Goal: Task Accomplishment & Management: Manage account settings

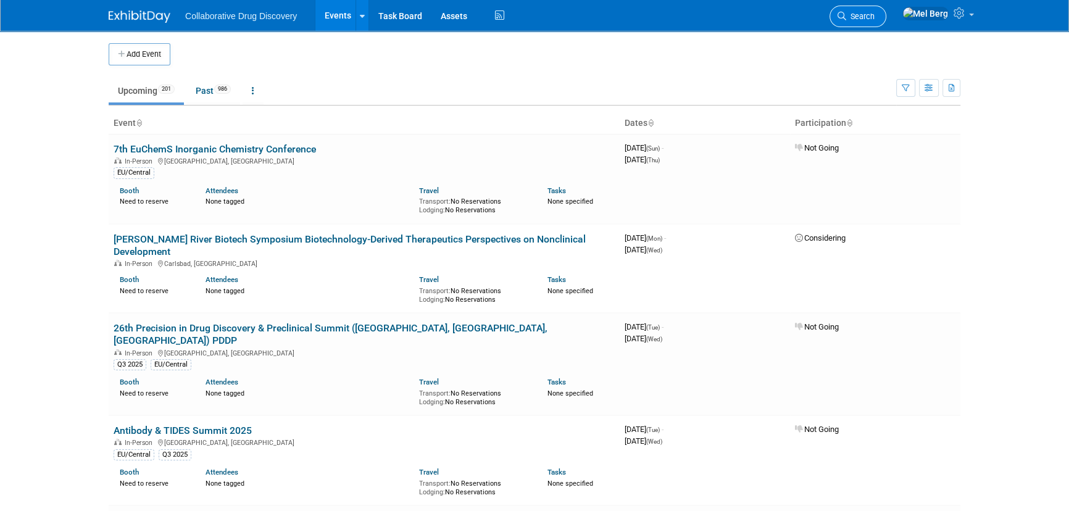
click at [875, 12] on span "Search" at bounding box center [860, 16] width 28 height 9
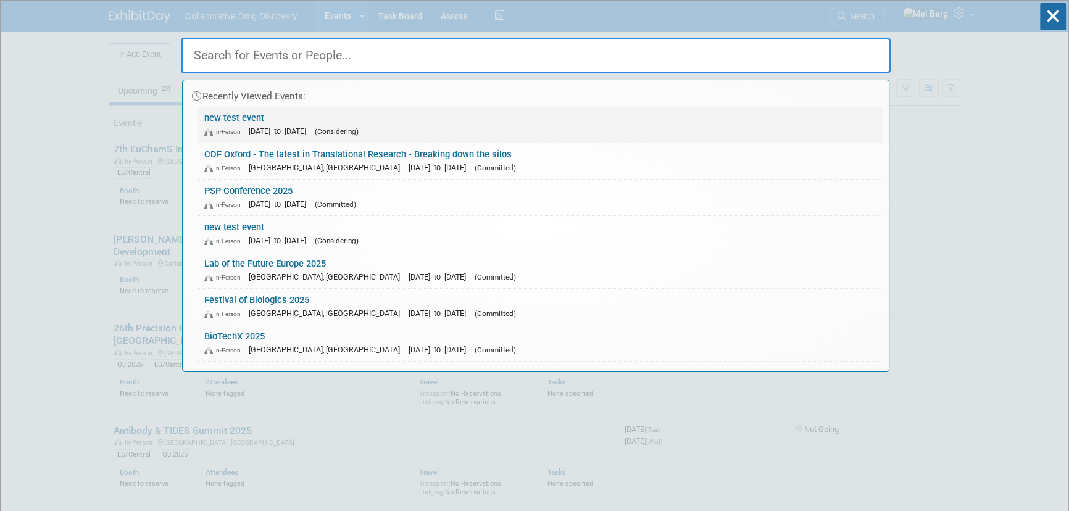
click at [508, 129] on div "In-Person Dec 31, 2025 to Dec 31, 2025 (Considering)" at bounding box center [540, 131] width 672 height 13
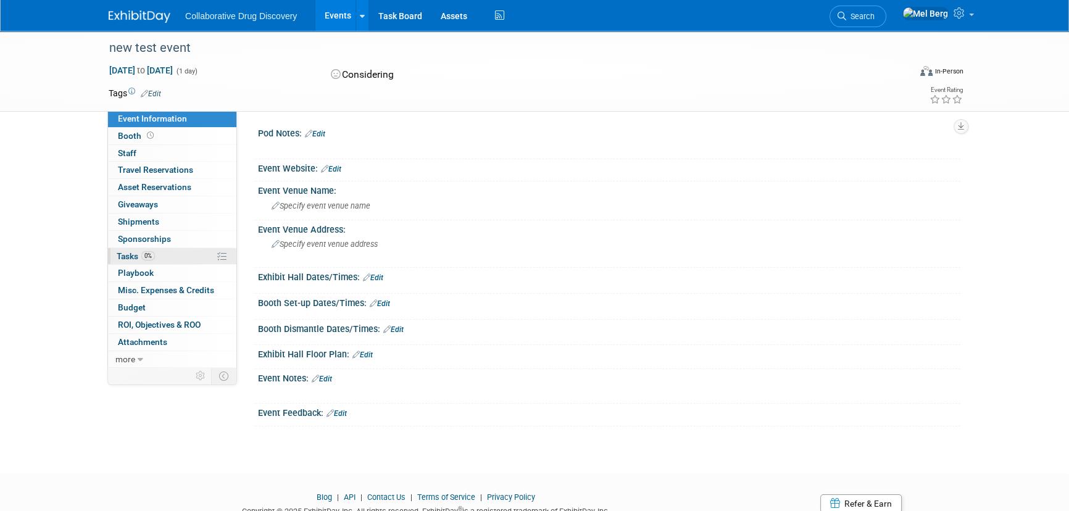
click at [181, 251] on link "0% Tasks 0%" at bounding box center [172, 256] width 128 height 17
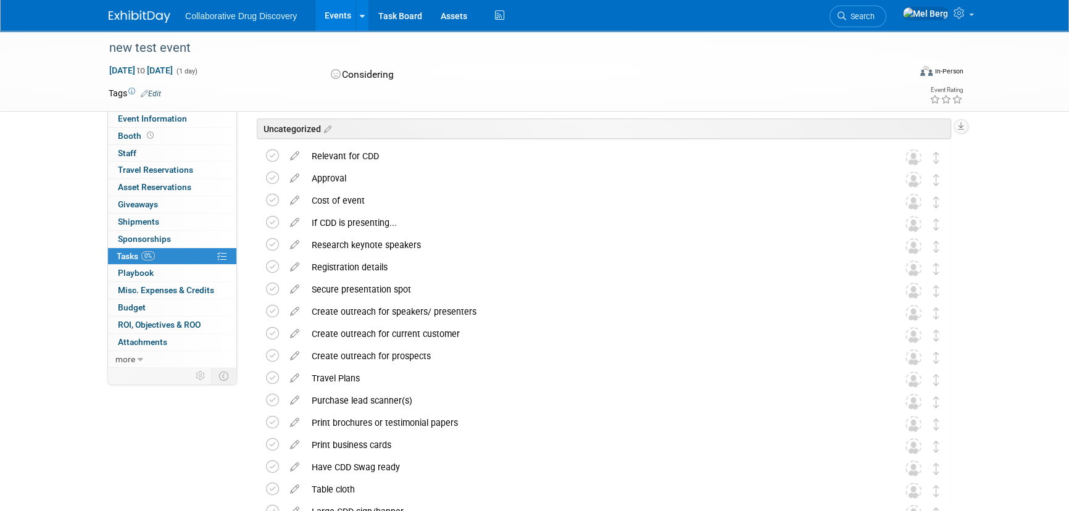
scroll to position [56, 0]
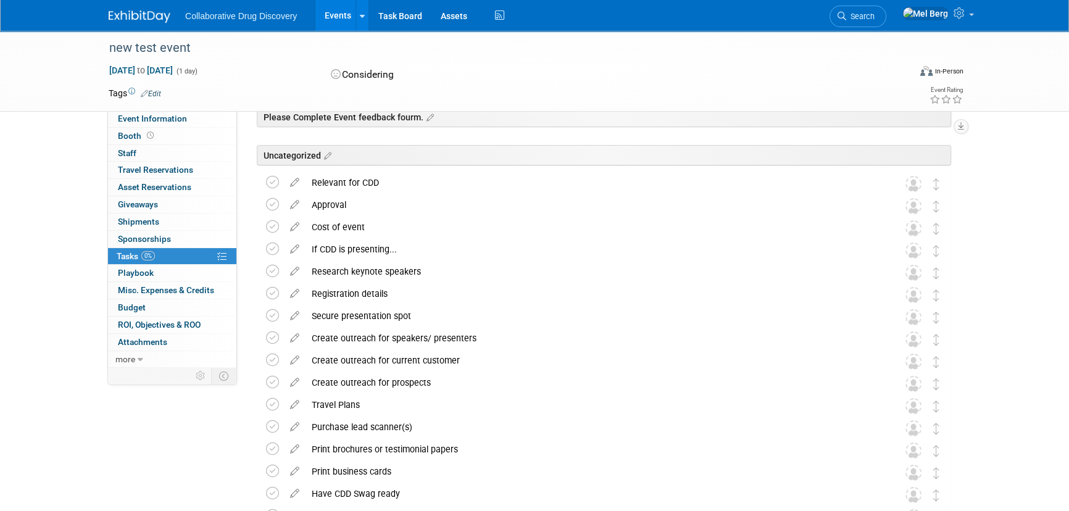
click at [875, 14] on span "Search" at bounding box center [860, 16] width 28 height 9
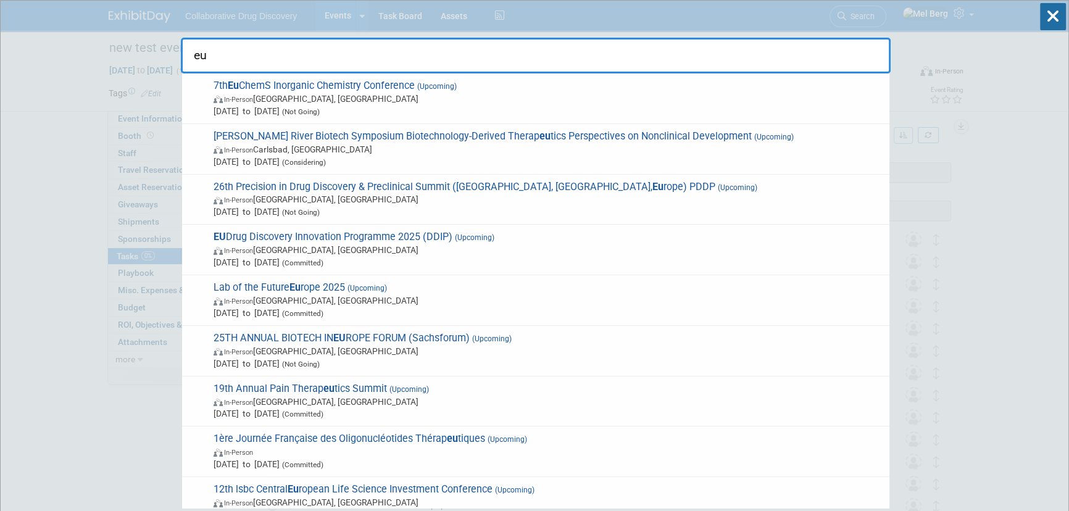
type input "e"
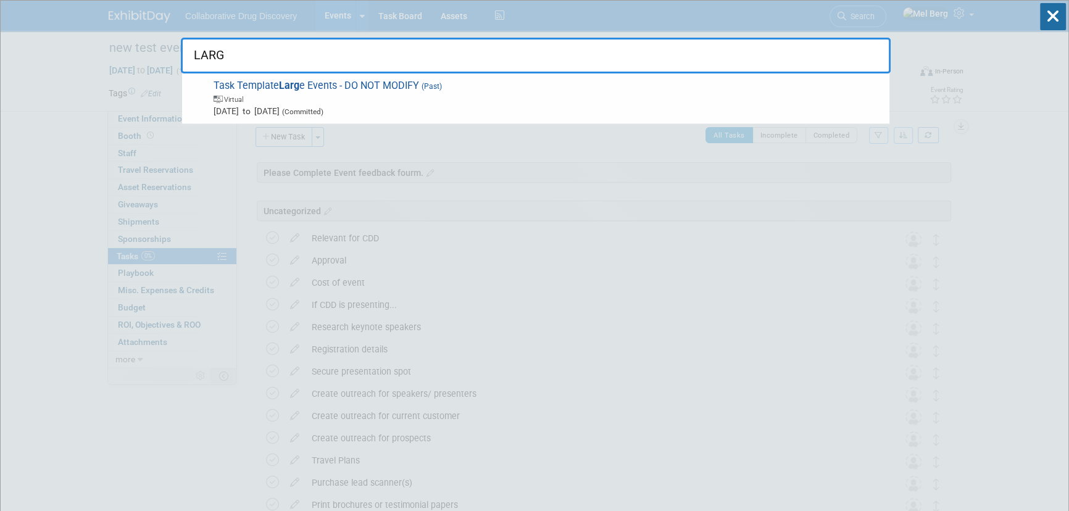
type input "LARGE"
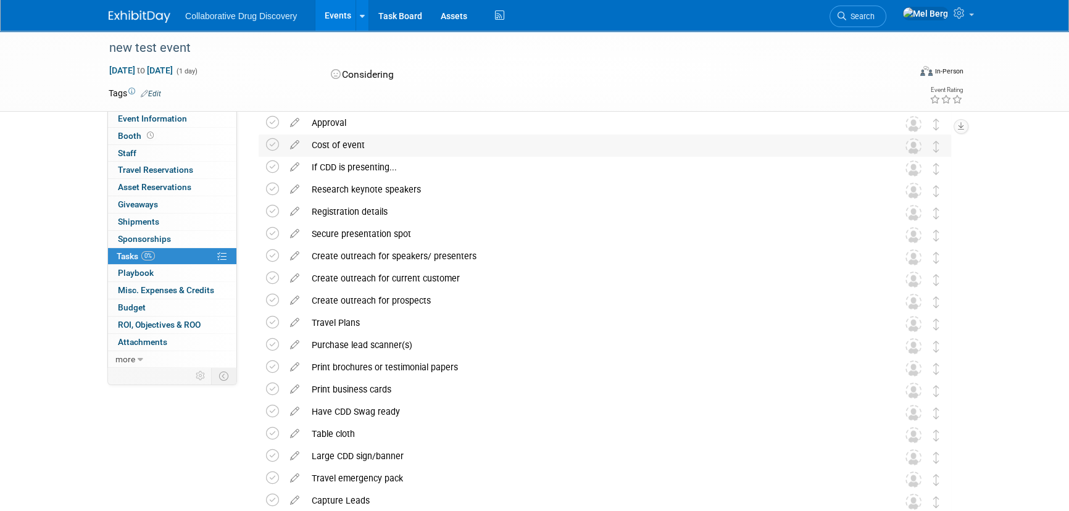
scroll to position [112, 0]
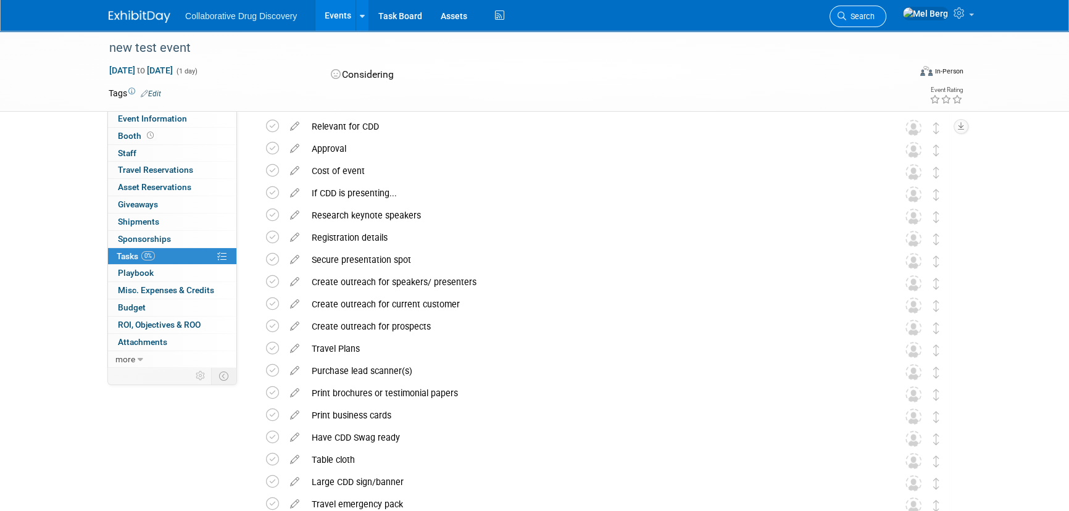
click at [879, 9] on link "Search" at bounding box center [857, 17] width 57 height 22
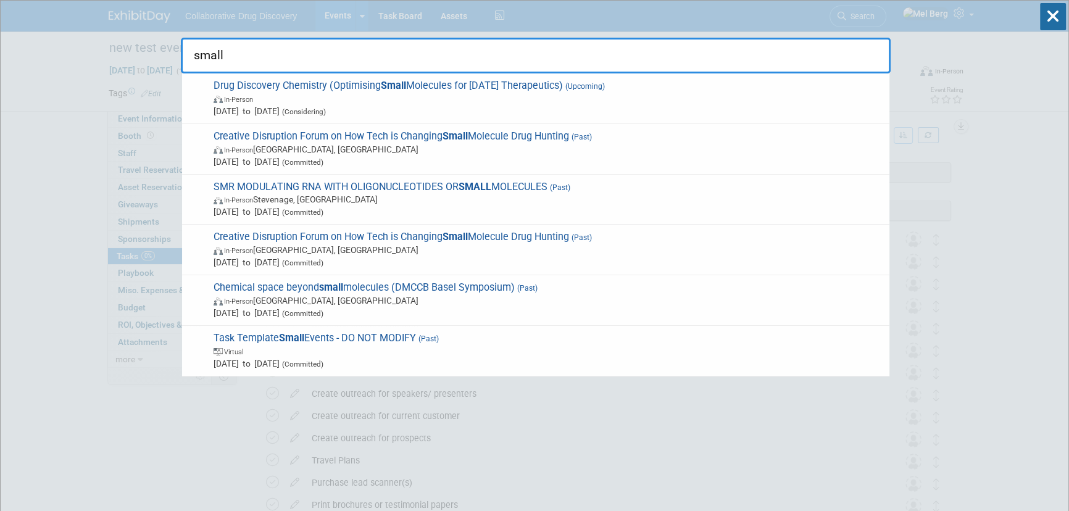
type input "small"
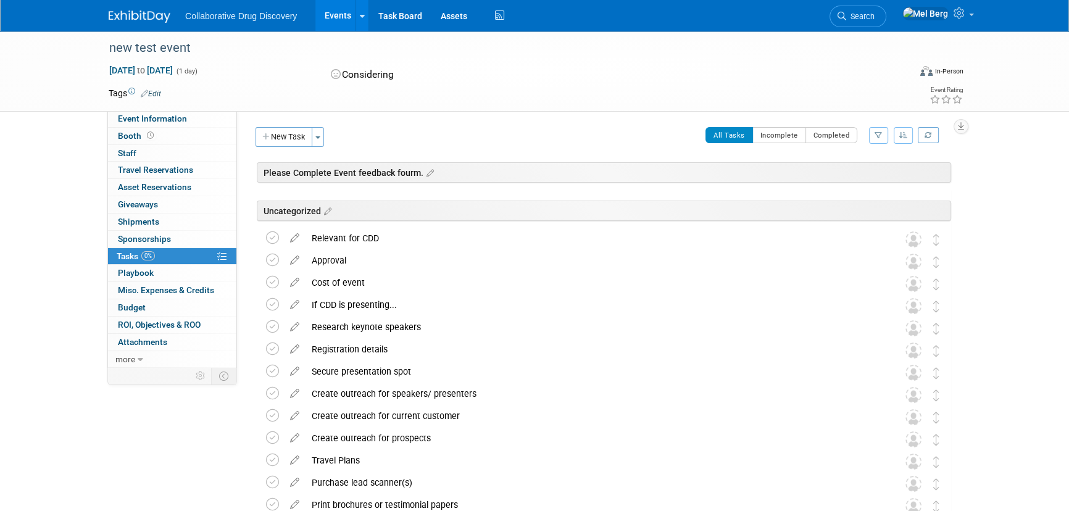
click at [907, 141] on button "button" at bounding box center [904, 135] width 20 height 17
click at [1013, 212] on div "new test event Dec 31, 2025 to Dec 31, 2025 (1 day) Dec 31, 2025 to Dec 31, 202…" at bounding box center [534, 389] width 1069 height 717
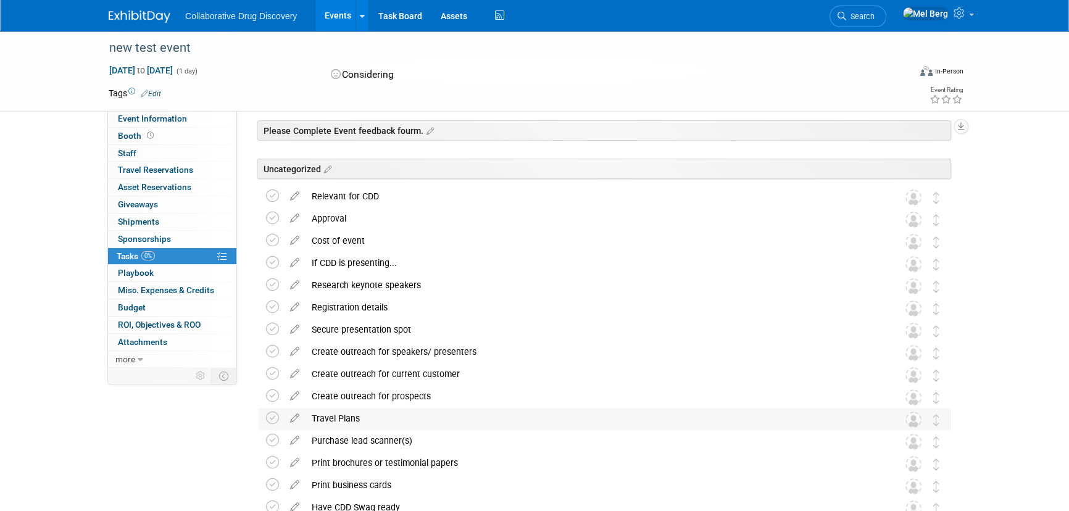
scroll to position [12, 0]
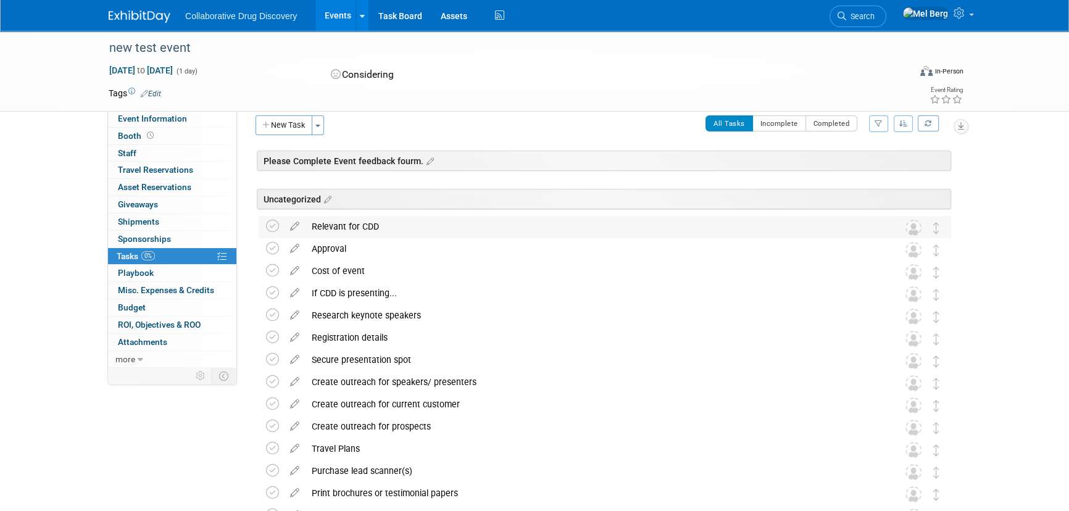
click at [669, 223] on div "Relevant for CDD" at bounding box center [592, 226] width 575 height 21
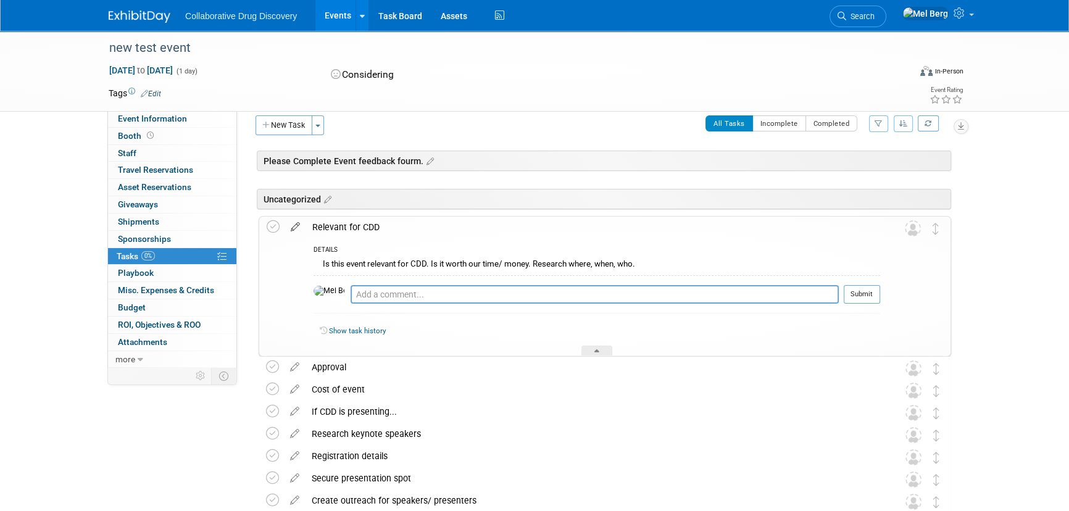
click at [294, 229] on icon at bounding box center [296, 224] width 22 height 15
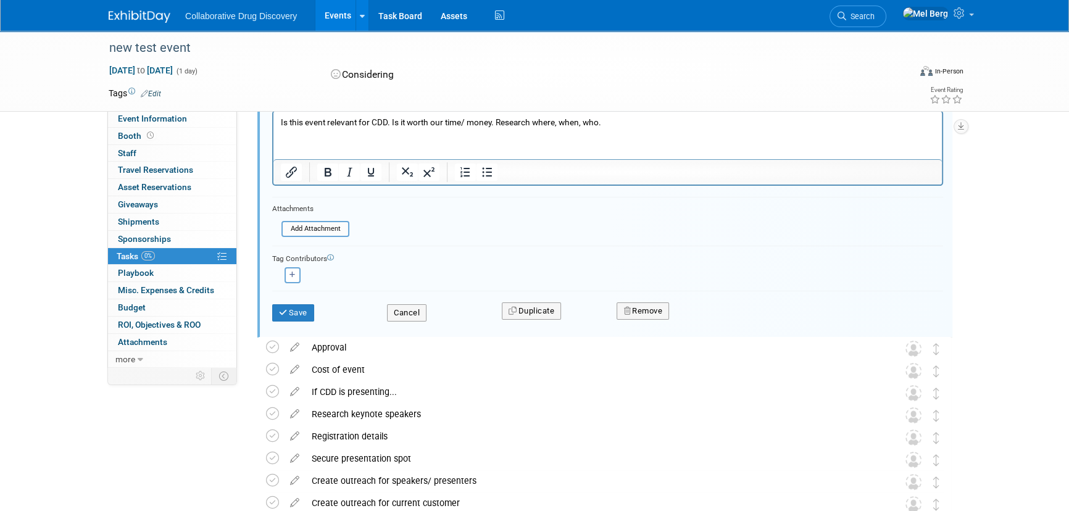
scroll to position [269, 0]
type input "LEAD: Relevant for CDD"
click at [297, 315] on button "Save" at bounding box center [293, 312] width 42 height 17
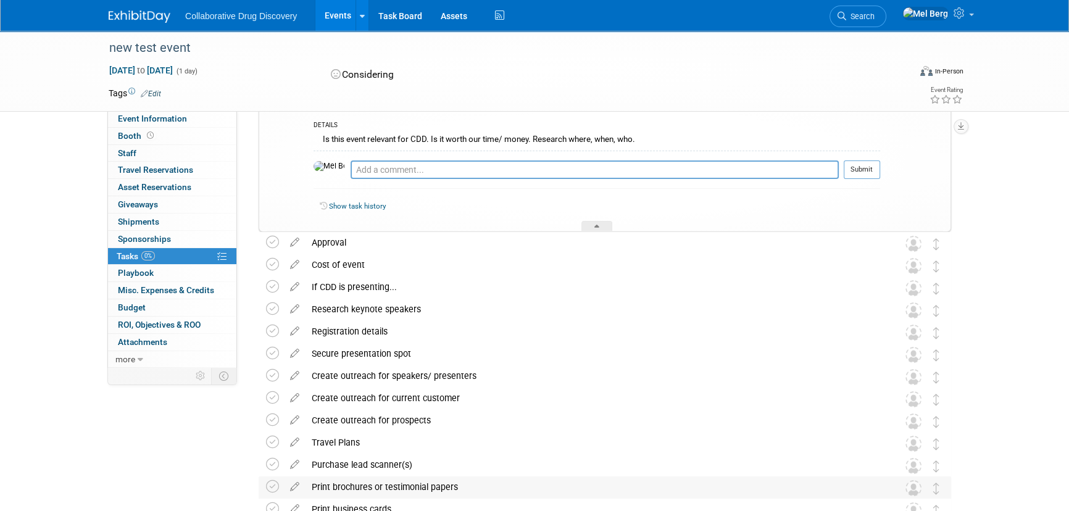
scroll to position [101, 0]
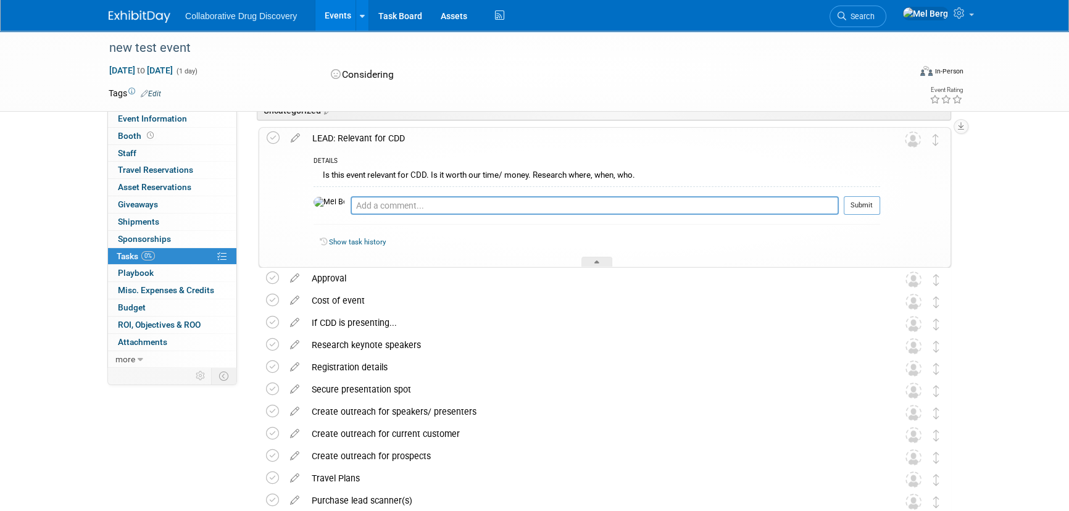
click at [1012, 218] on div "new test event Dec 31, 2025 to Dec 31, 2025 (1 day) Dec 31, 2025 to Dec 31, 202…" at bounding box center [534, 347] width 1069 height 835
click at [268, 138] on icon at bounding box center [273, 137] width 13 height 13
click at [244, 148] on div "Pod Notes: Edit X Event Website: Edit Event Venue Name: Specify event venue nam…" at bounding box center [598, 138] width 723 height 257
click at [270, 139] on icon at bounding box center [273, 137] width 13 height 13
click at [992, 196] on div "new test event Dec 31, 2025 to Dec 31, 2025 (1 day) Dec 31, 2025 to Dec 31, 202…" at bounding box center [534, 347] width 1069 height 835
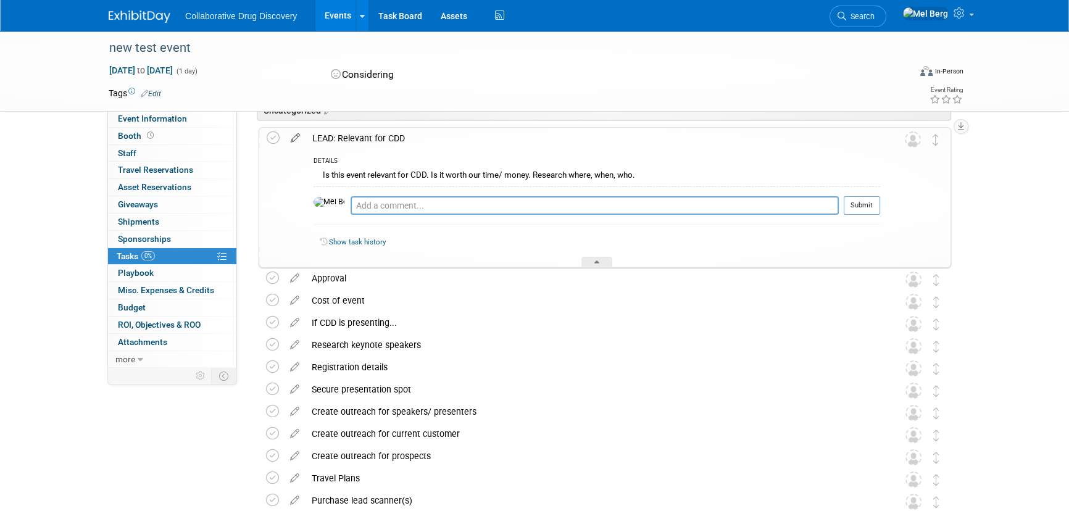
click at [290, 136] on icon at bounding box center [296, 135] width 22 height 15
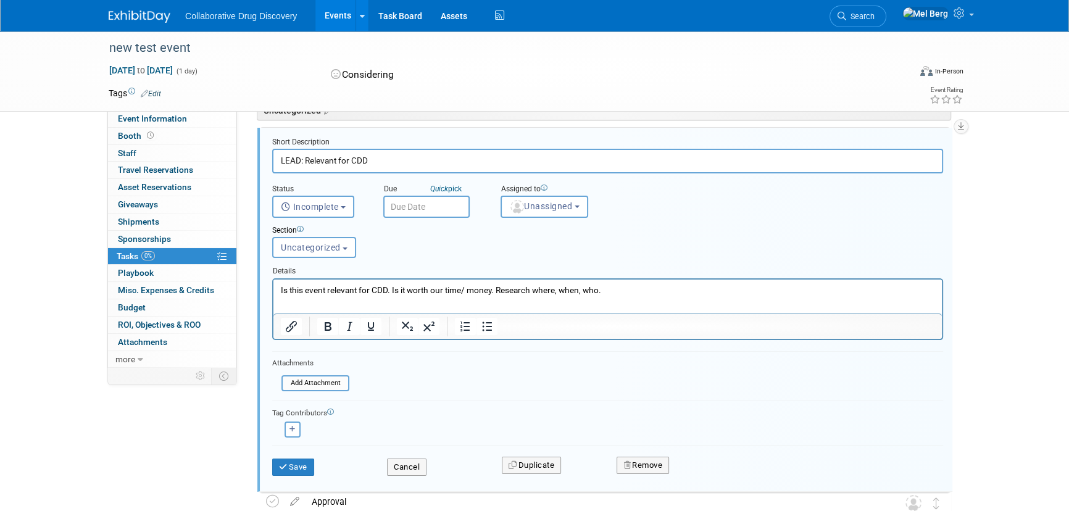
click at [293, 456] on div "Save" at bounding box center [320, 463] width 115 height 25
click at [289, 463] on button "Save" at bounding box center [293, 467] width 42 height 17
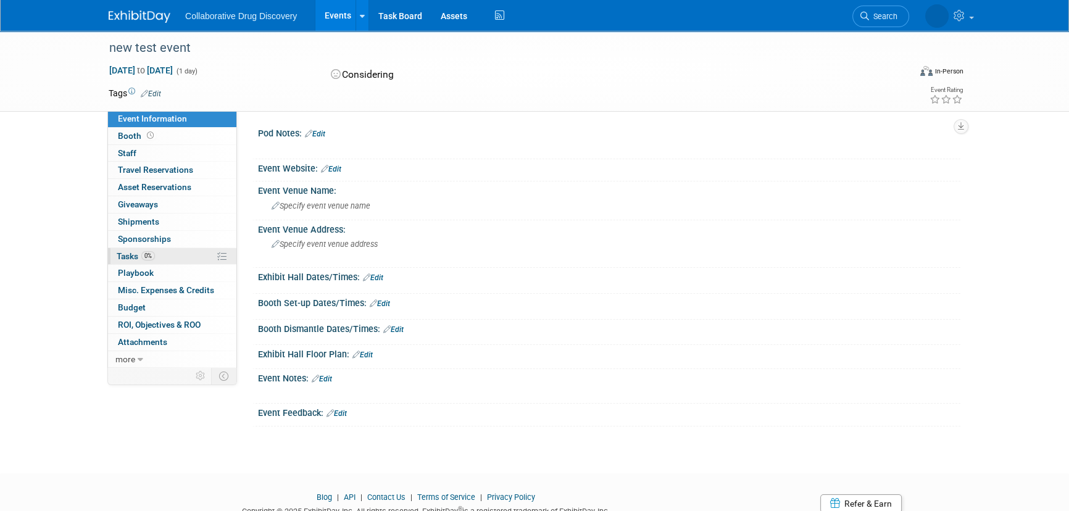
click at [133, 259] on span "Tasks 0%" at bounding box center [136, 256] width 38 height 10
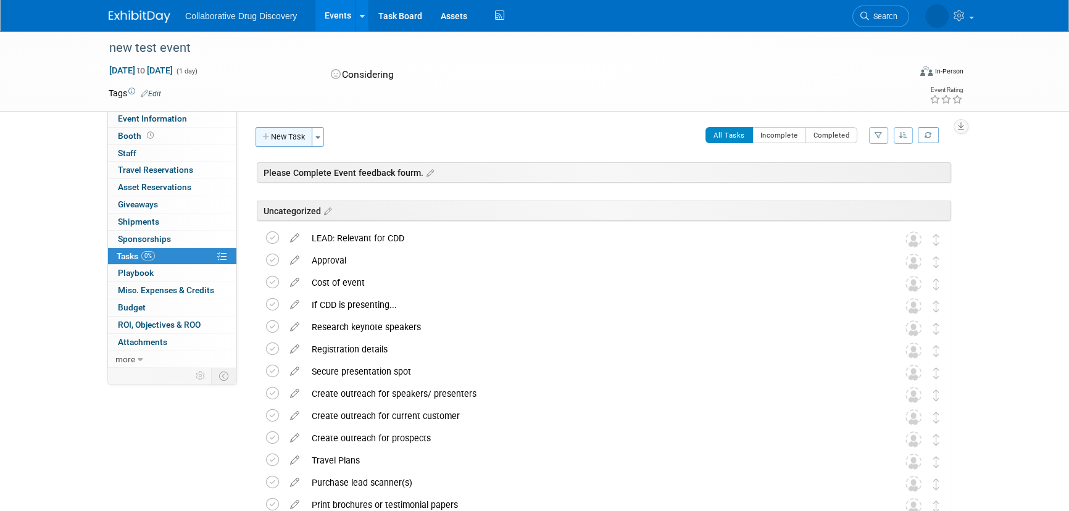
click at [283, 141] on button "New Task" at bounding box center [284, 137] width 57 height 20
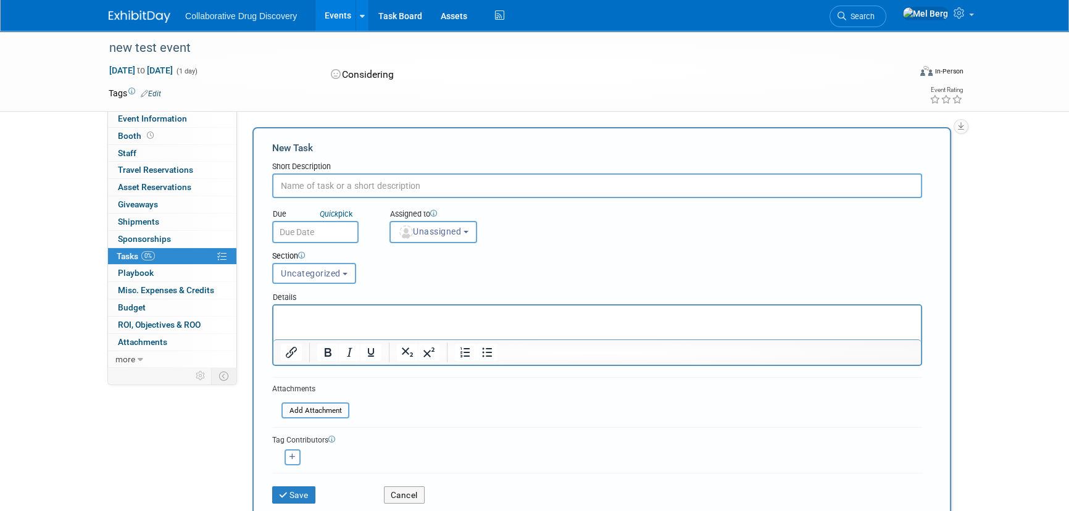
click at [438, 188] on input "text" at bounding box center [597, 185] width 650 height 25
type input "pre-event outreach"
click at [289, 489] on button "Save" at bounding box center [293, 494] width 43 height 17
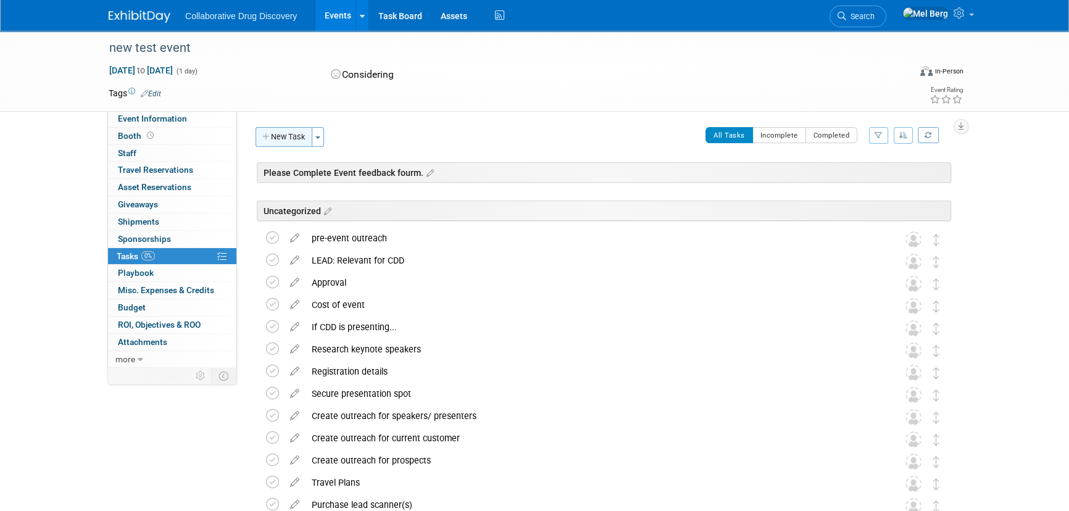
click at [275, 130] on button "New Task" at bounding box center [284, 137] width 57 height 20
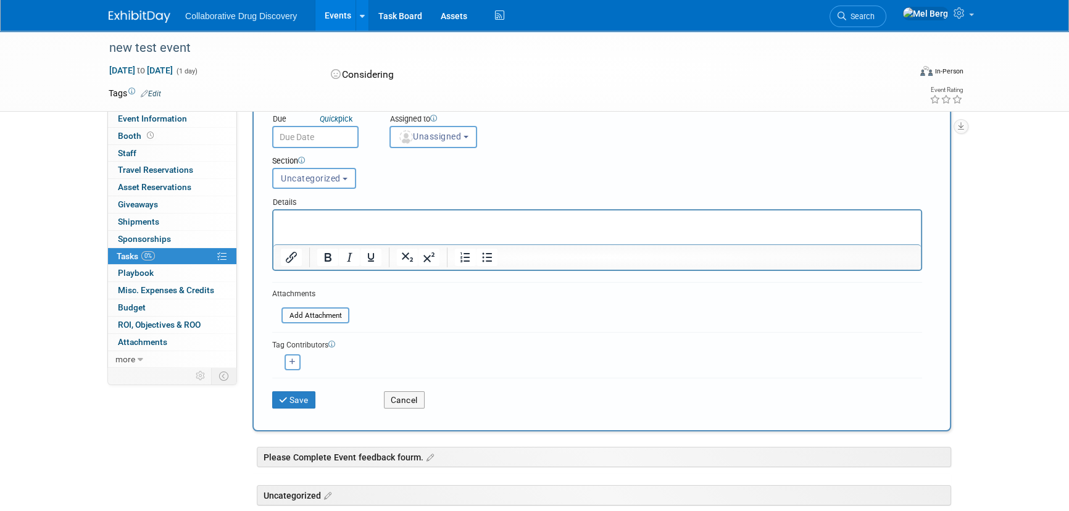
scroll to position [112, 0]
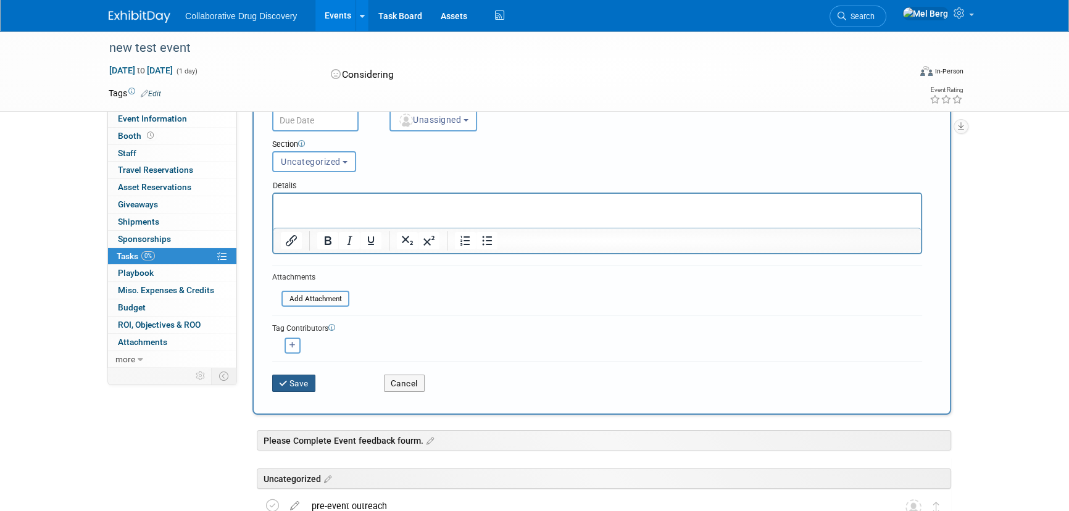
type input "post event outreach"
click at [294, 384] on button "Save" at bounding box center [293, 383] width 43 height 17
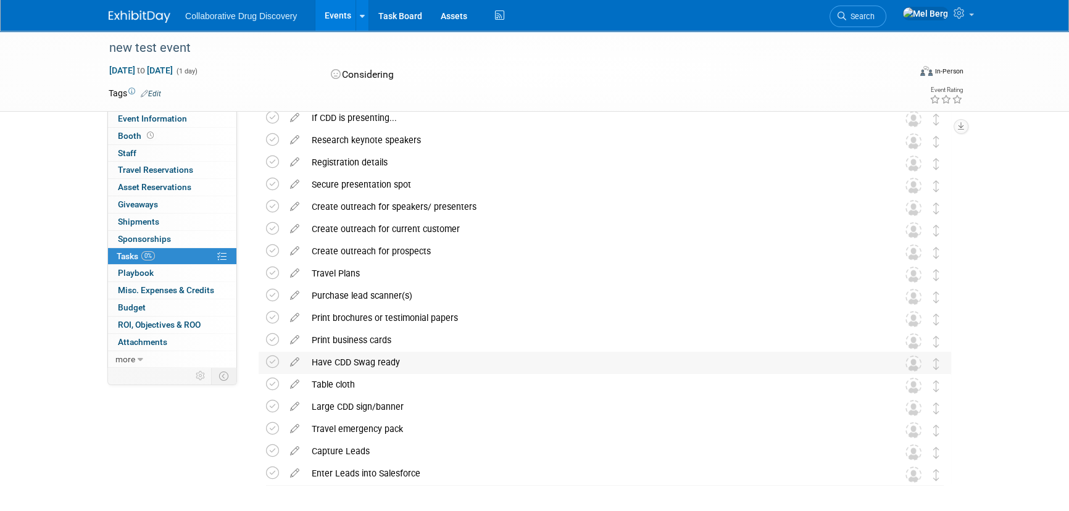
scroll to position [224, 0]
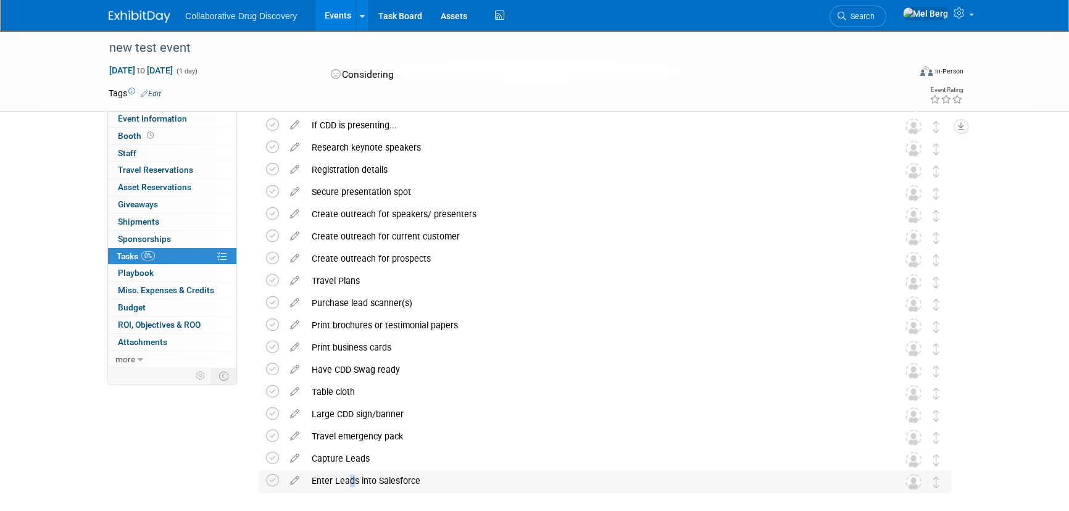
drag, startPoint x: 342, startPoint y: 479, endPoint x: 351, endPoint y: 470, distance: 12.7
click at [351, 470] on div "Enter Leads into Salesforce" at bounding box center [592, 480] width 575 height 21
click at [987, 389] on div "new test event Dec 31, 2025 to Dec 31, 2025 (1 day) Dec 31, 2025 to Dec 31, 202…" at bounding box center [534, 232] width 1069 height 850
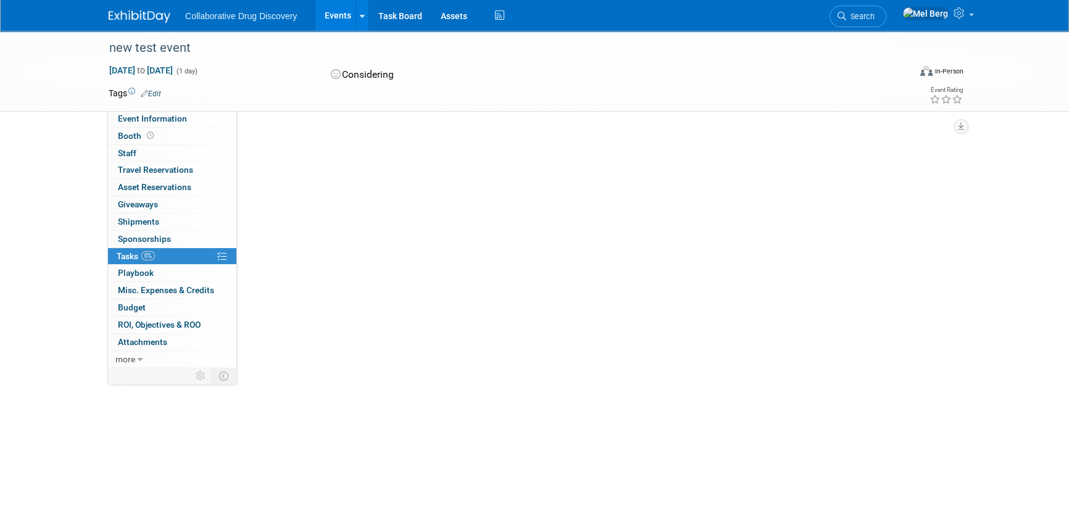
drag, startPoint x: 939, startPoint y: 484, endPoint x: 951, endPoint y: 347, distance: 138.2
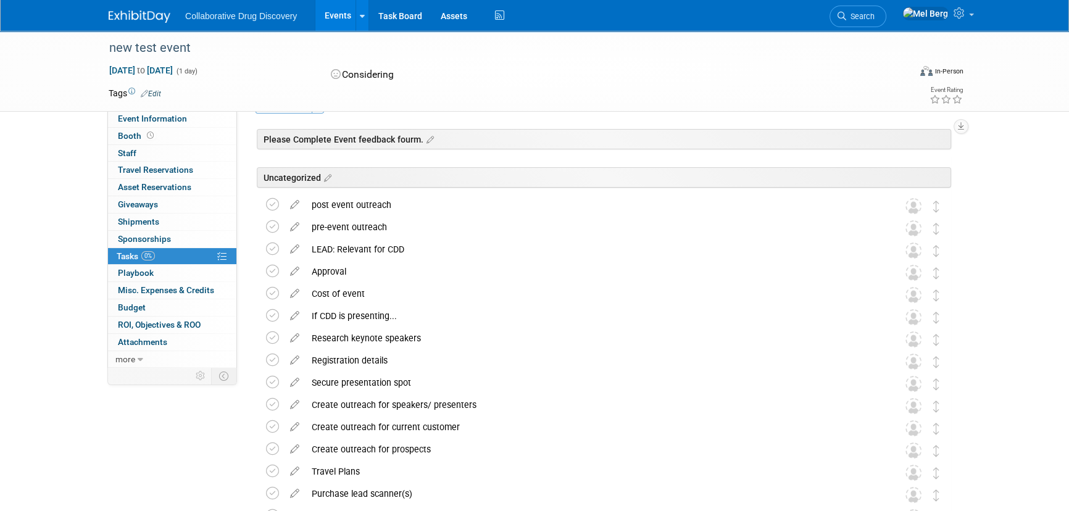
scroll to position [32, 0]
drag, startPoint x: 386, startPoint y: 227, endPoint x: 412, endPoint y: 304, distance: 81.4
click at [412, 304] on div "new test event Dec 31, 2025 to Dec 31, 2025 (Considering) Uncategorized post ev…" at bounding box center [601, 465] width 699 height 617
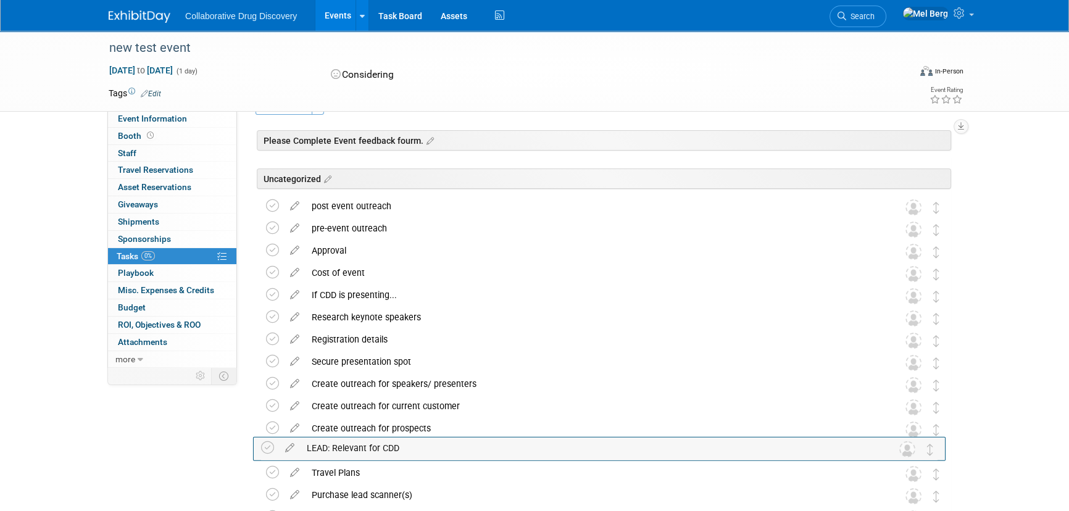
drag, startPoint x: 939, startPoint y: 252, endPoint x: 934, endPoint y: 449, distance: 197.0
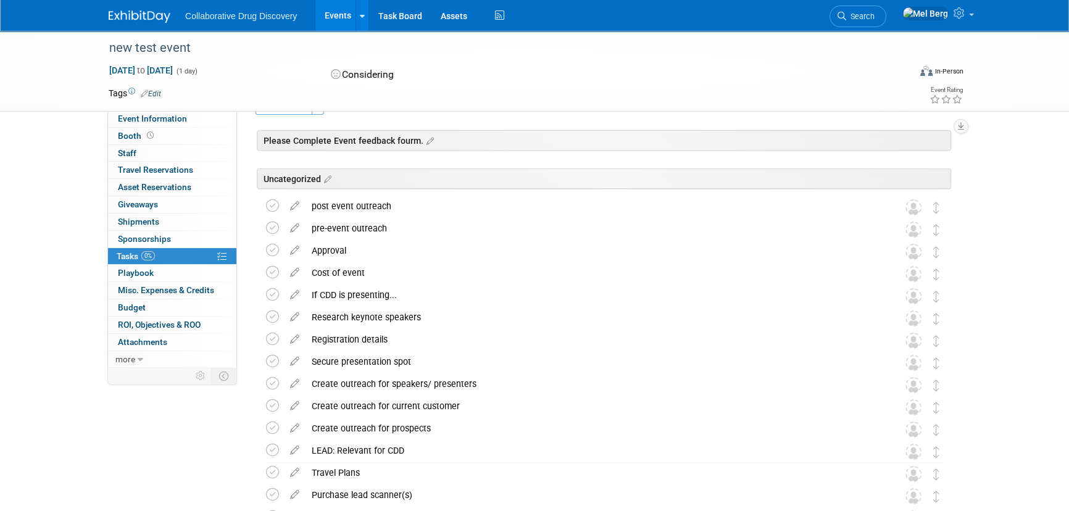
click at [376, 450] on div "LEAD: Relevant for CDD" at bounding box center [592, 450] width 575 height 21
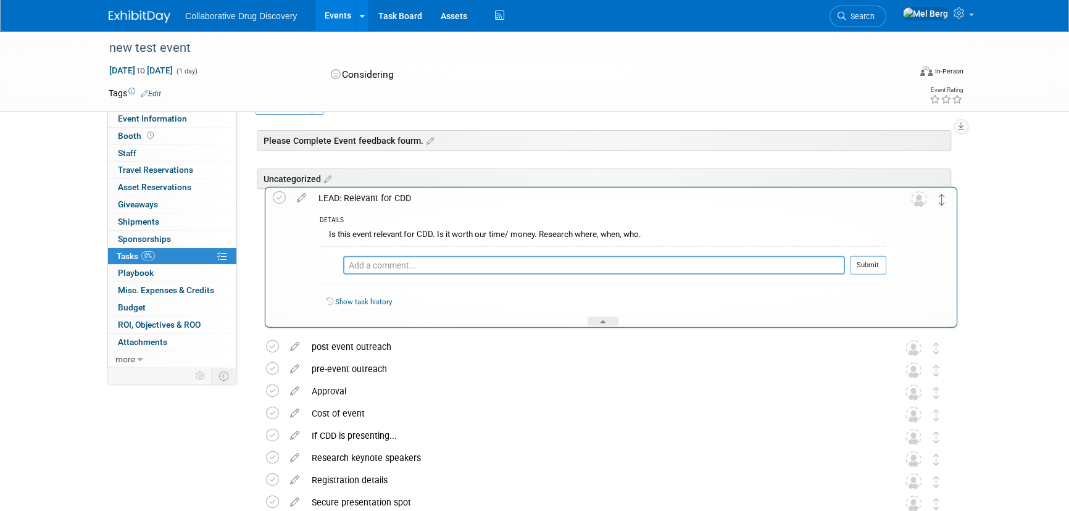
drag, startPoint x: 933, startPoint y: 455, endPoint x: 939, endPoint y: 202, distance: 253.1
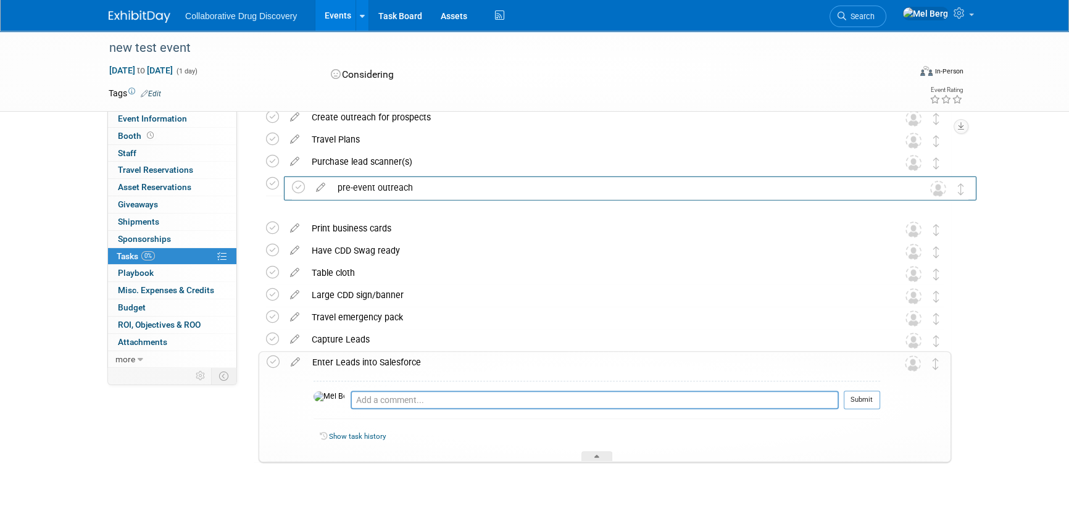
scroll to position [405, 0]
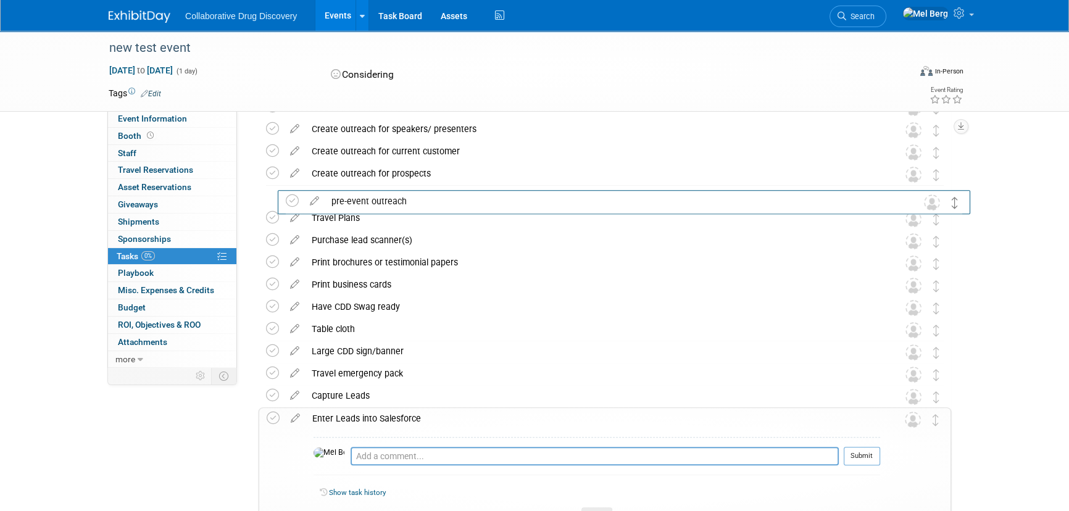
drag, startPoint x: 937, startPoint y: 368, endPoint x: 957, endPoint y: 199, distance: 169.6
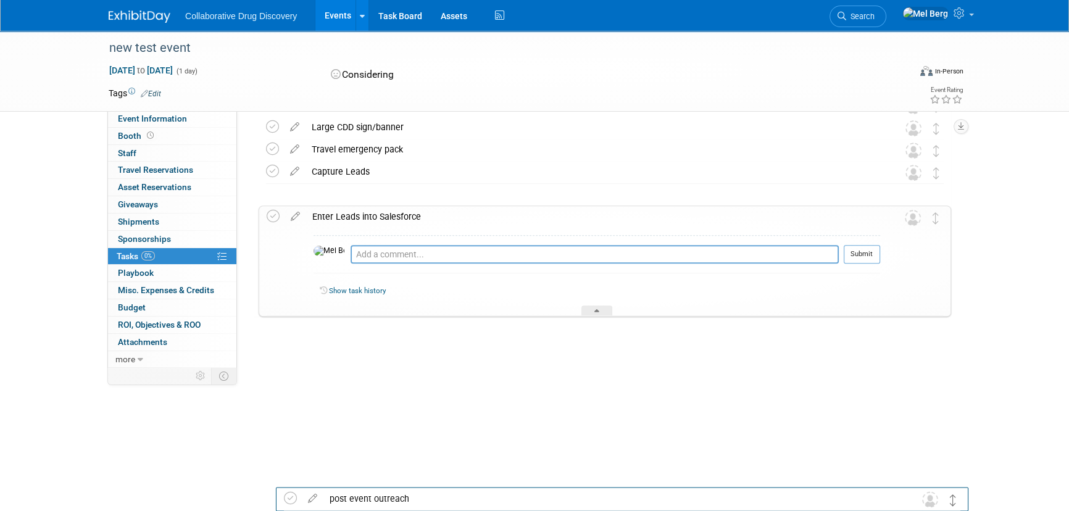
scroll to position [488, 0]
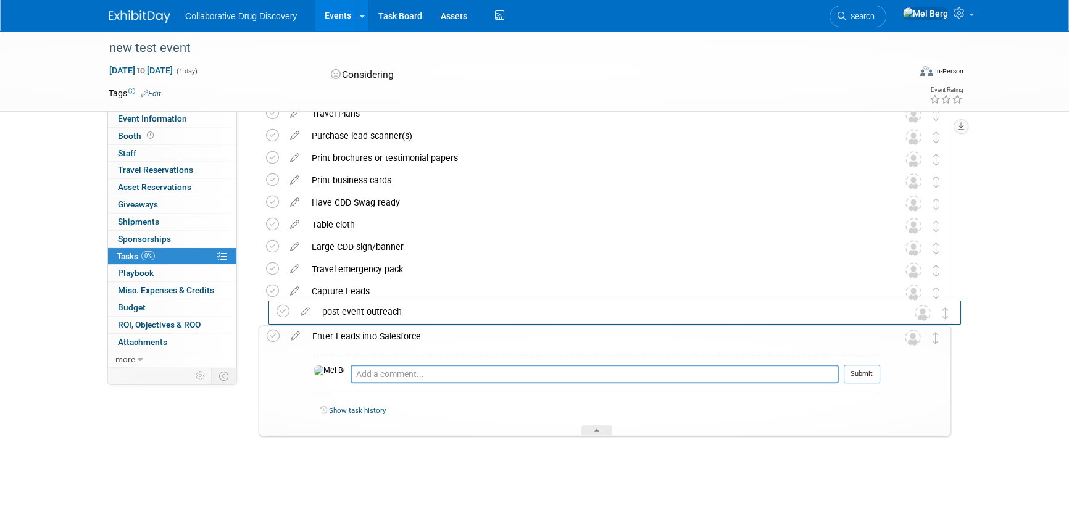
drag, startPoint x: 934, startPoint y: 256, endPoint x: 942, endPoint y: 333, distance: 77.6
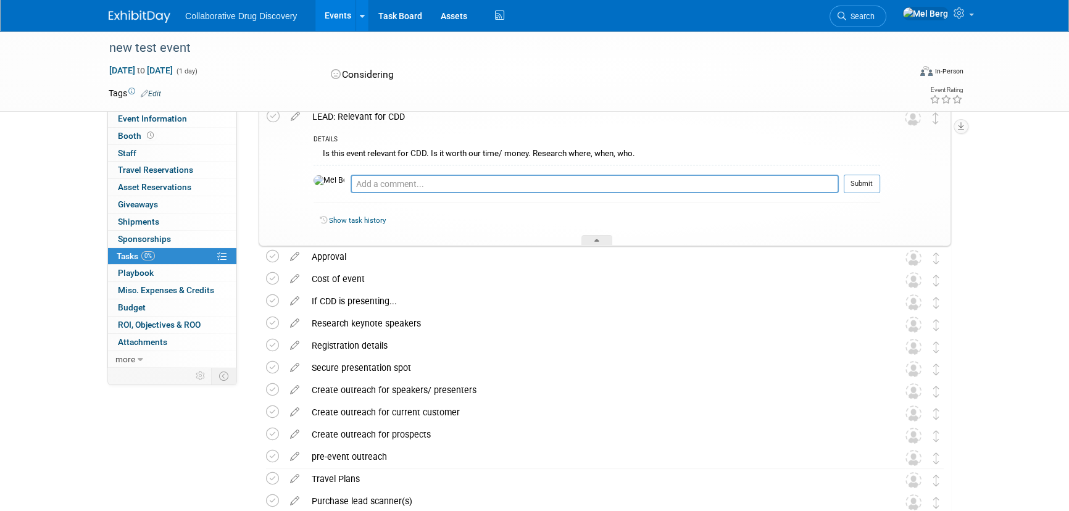
scroll to position [114, 0]
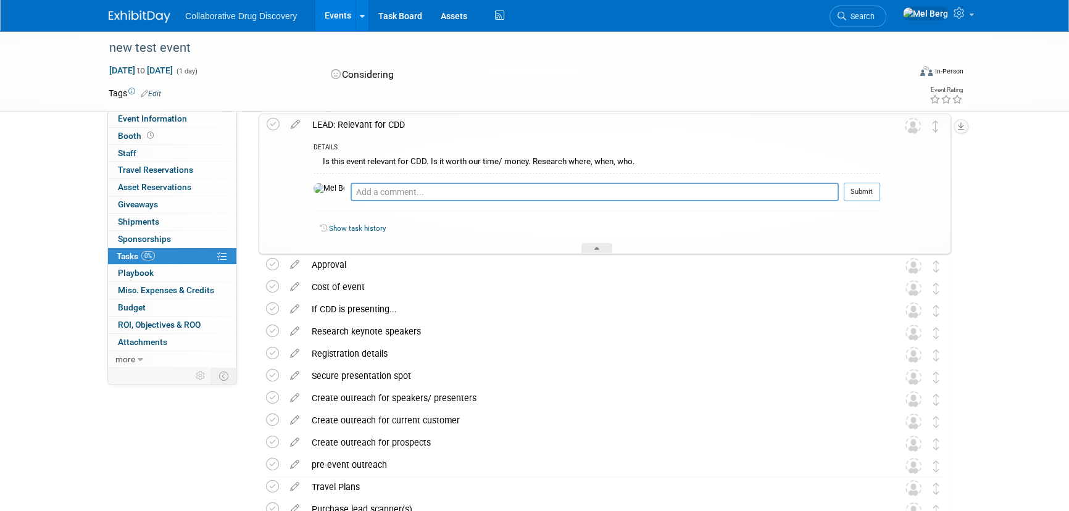
click at [992, 173] on div "new test event Dec 31, 2025 to Dec 31, 2025 (1 day) Dec 31, 2025 to Dec 31, 202…" at bounding box center [534, 401] width 1069 height 968
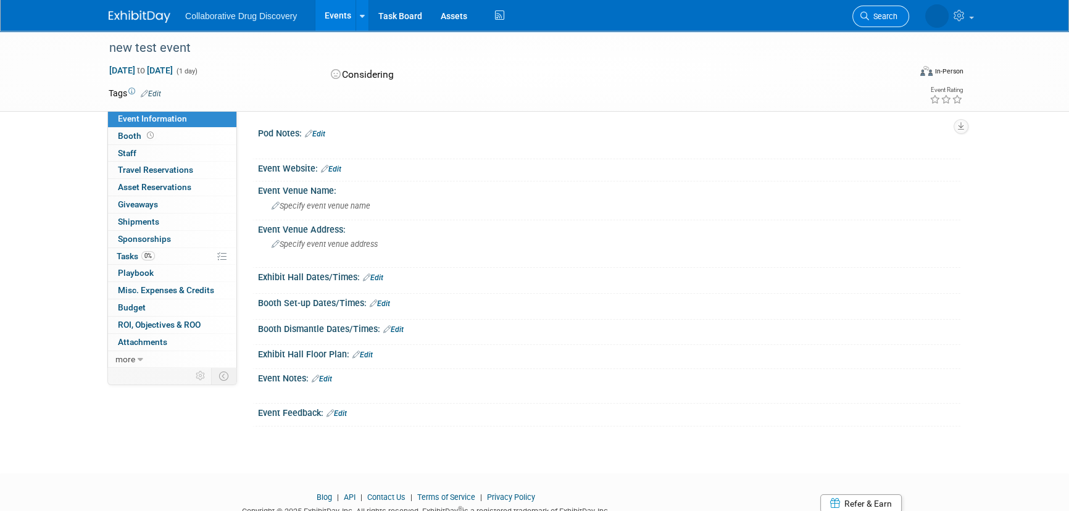
click at [896, 13] on span "Search" at bounding box center [883, 16] width 28 height 9
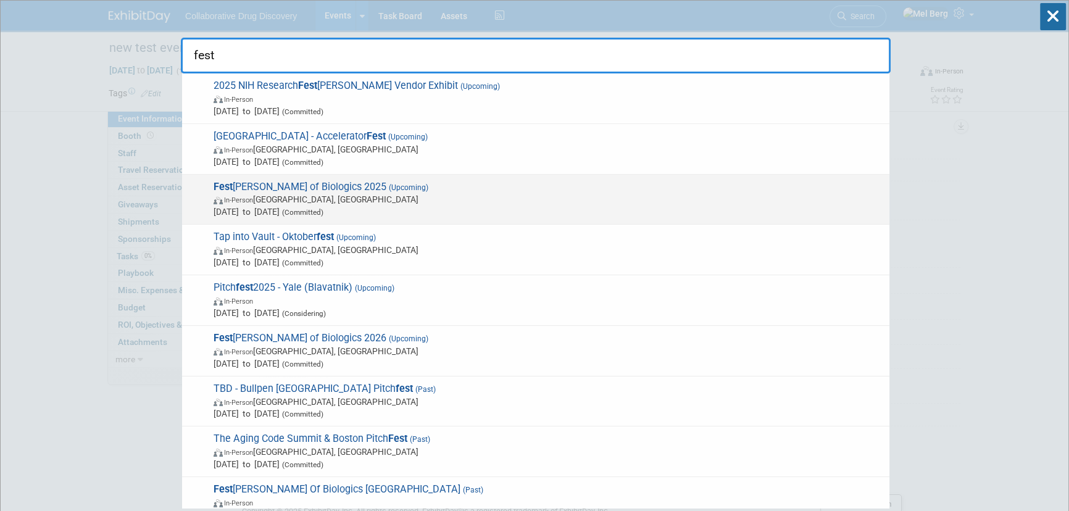
type input "fest"
click at [515, 212] on span "[DATE] to [DATE] (Committed)" at bounding box center [549, 212] width 670 height 12
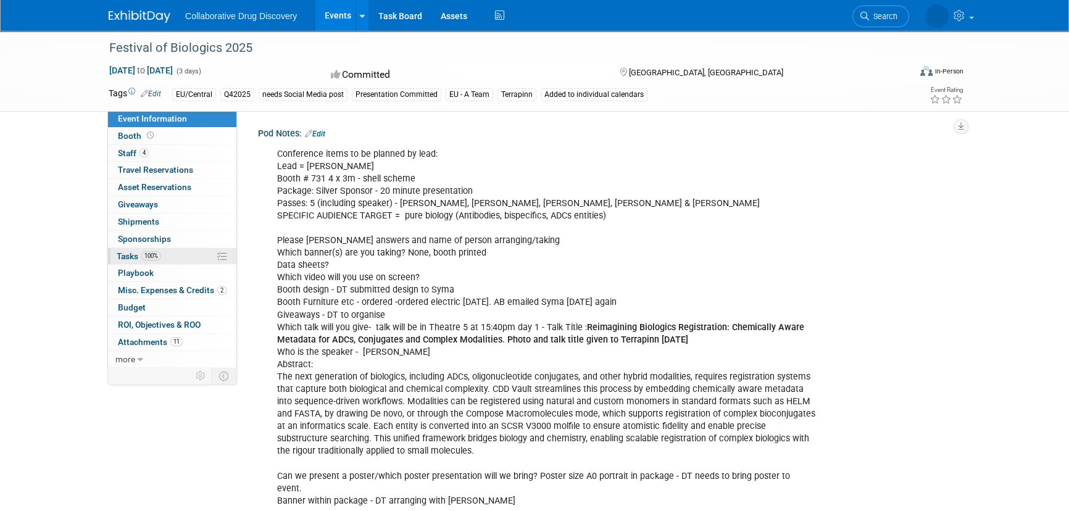
click at [130, 254] on span "Tasks 100%" at bounding box center [139, 256] width 44 height 10
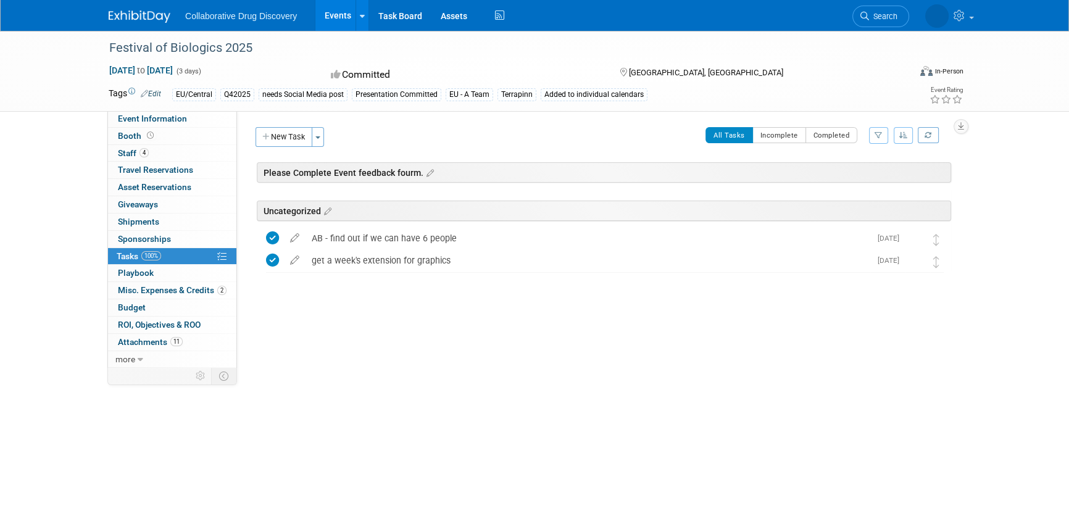
click at [141, 20] on img at bounding box center [140, 16] width 62 height 12
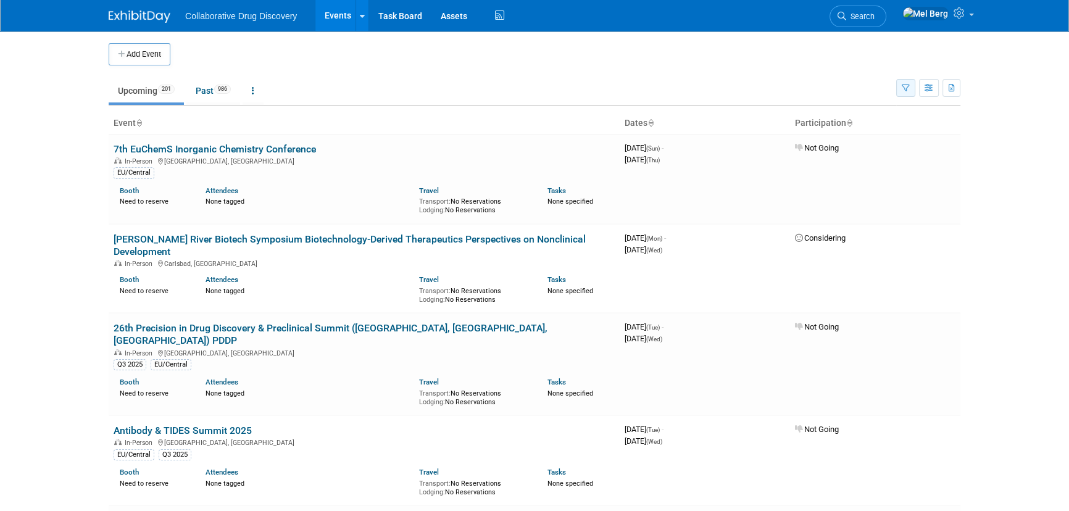
click at [904, 91] on icon "button" at bounding box center [906, 89] width 8 height 8
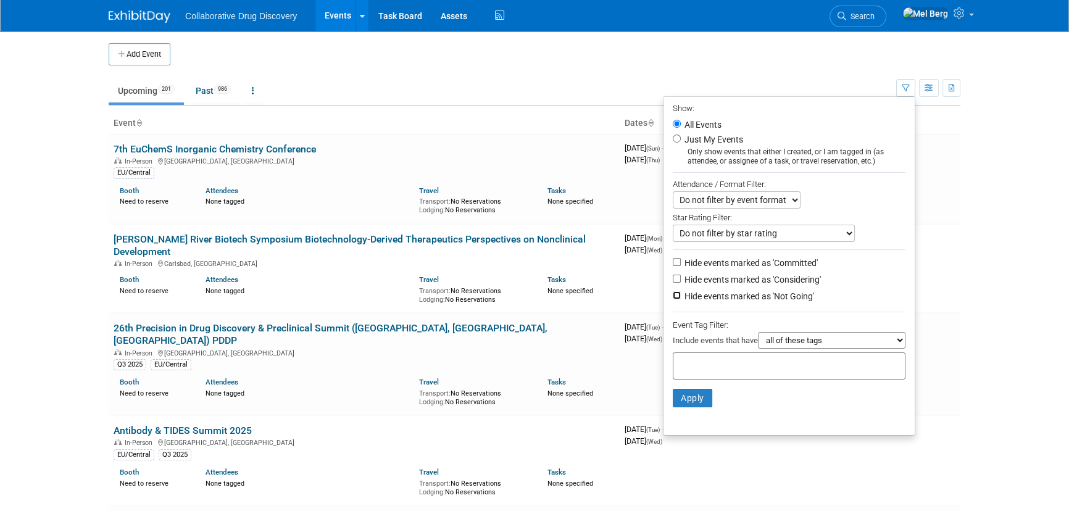
click at [673, 293] on input "Hide events marked as 'Not Going'" at bounding box center [677, 295] width 8 height 8
checkbox input "true"
click at [673, 280] on input "Hide events marked as 'Considering'" at bounding box center [677, 279] width 8 height 8
checkbox input "true"
click at [784, 338] on select "all of these tags any one of these tags only and exactly these specific tags" at bounding box center [832, 340] width 148 height 17
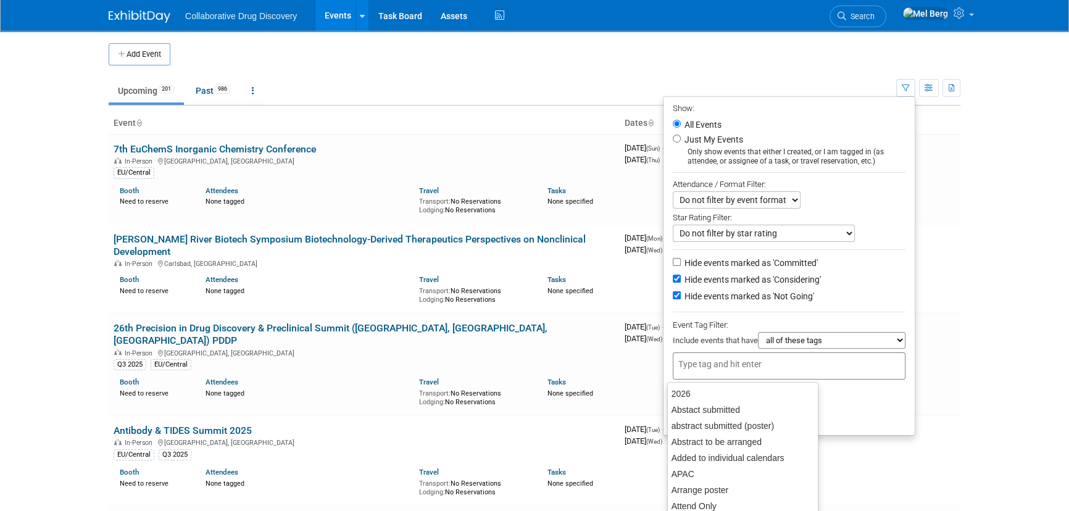
click at [724, 364] on input "text" at bounding box center [727, 364] width 99 height 12
type input "eu"
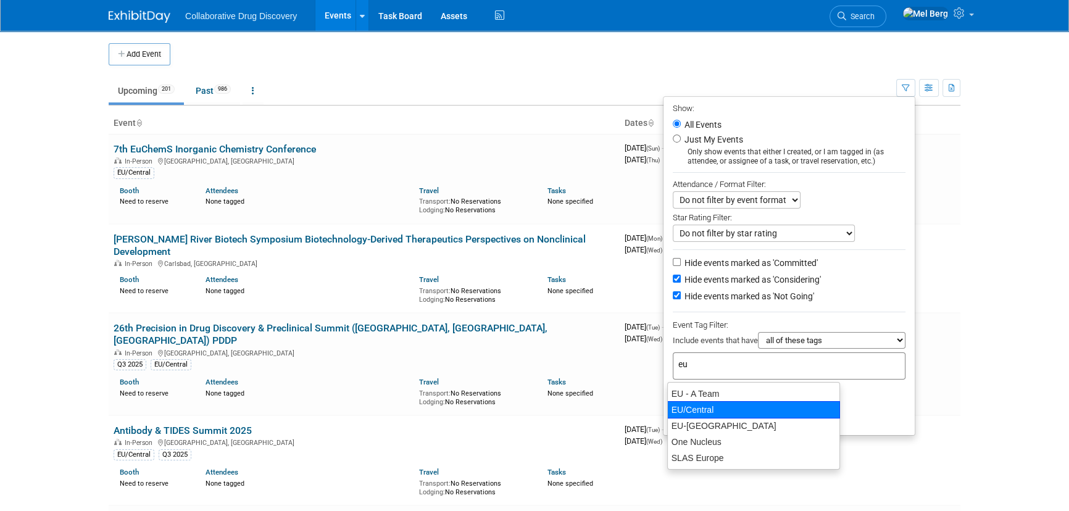
click at [697, 405] on div "EU/Central" at bounding box center [753, 409] width 173 height 17
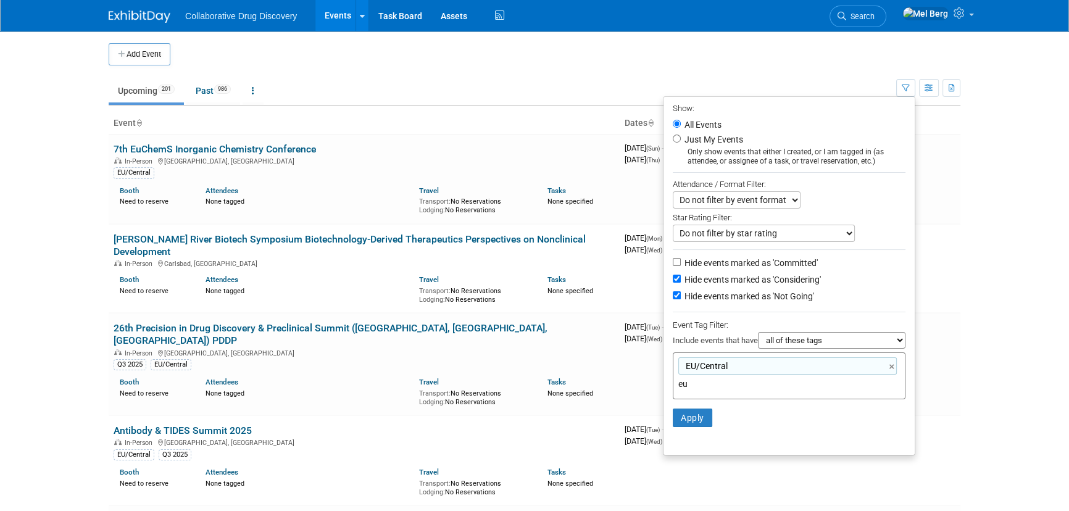
type input "EU/Central"
click at [746, 383] on input "text" at bounding box center [764, 384] width 173 height 12
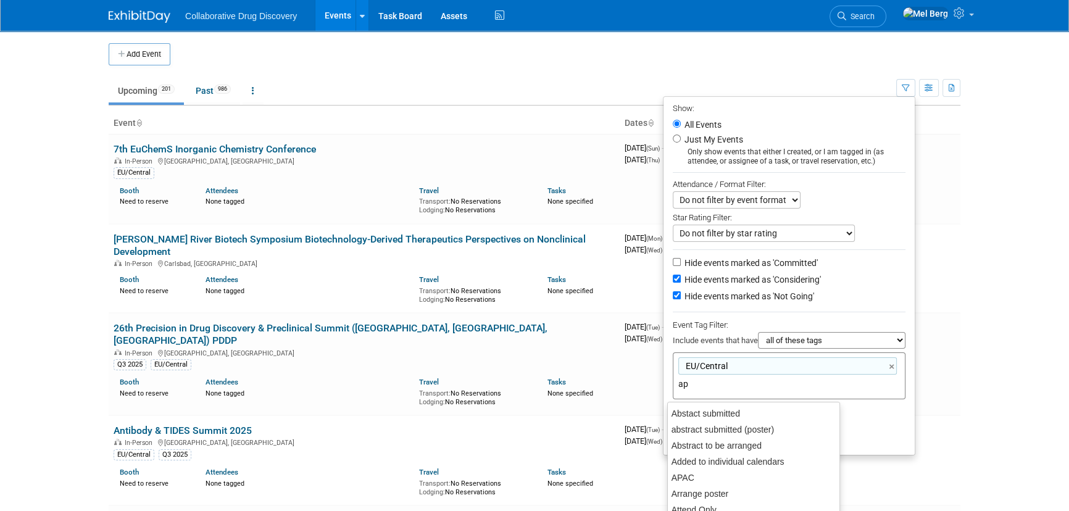
type input "apa"
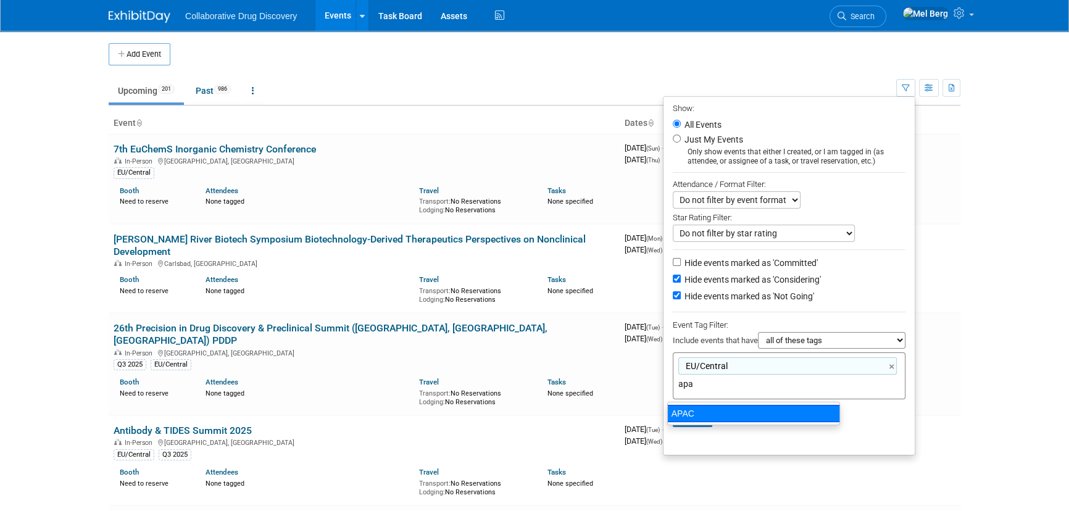
click at [719, 412] on div "APAC" at bounding box center [753, 413] width 173 height 17
type input "EU/Central, APAC"
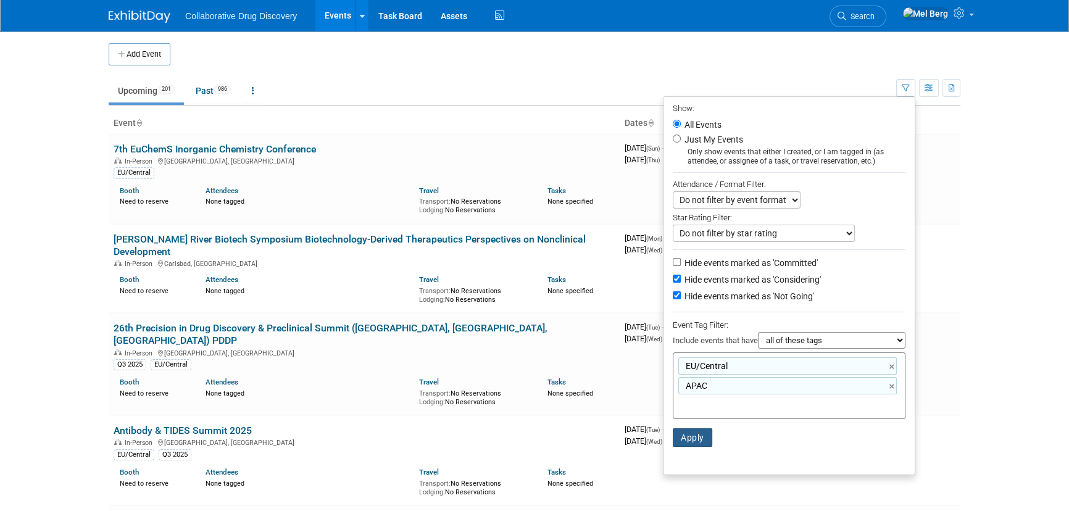
click at [679, 440] on button "Apply" at bounding box center [692, 437] width 39 height 19
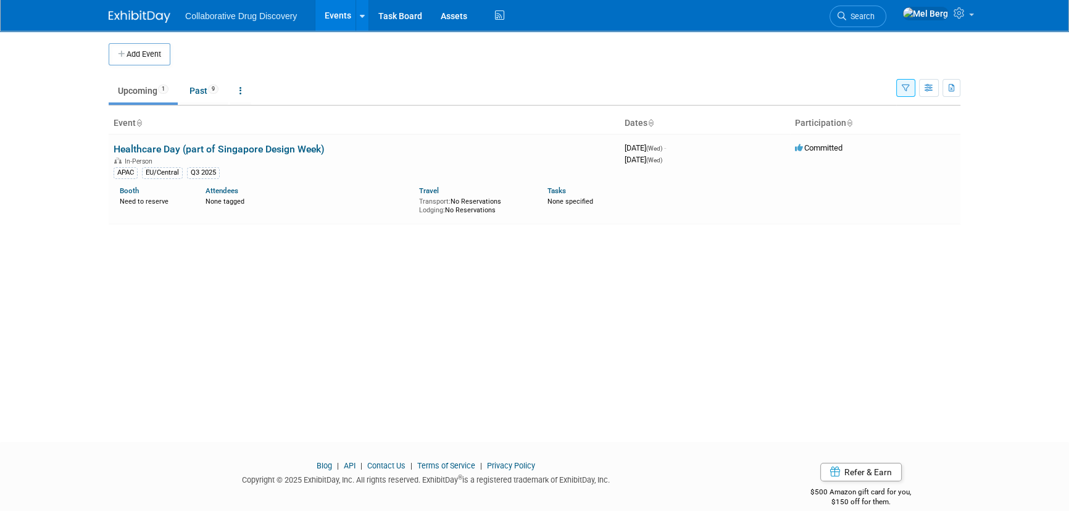
click at [911, 85] on button "button" at bounding box center [905, 88] width 19 height 18
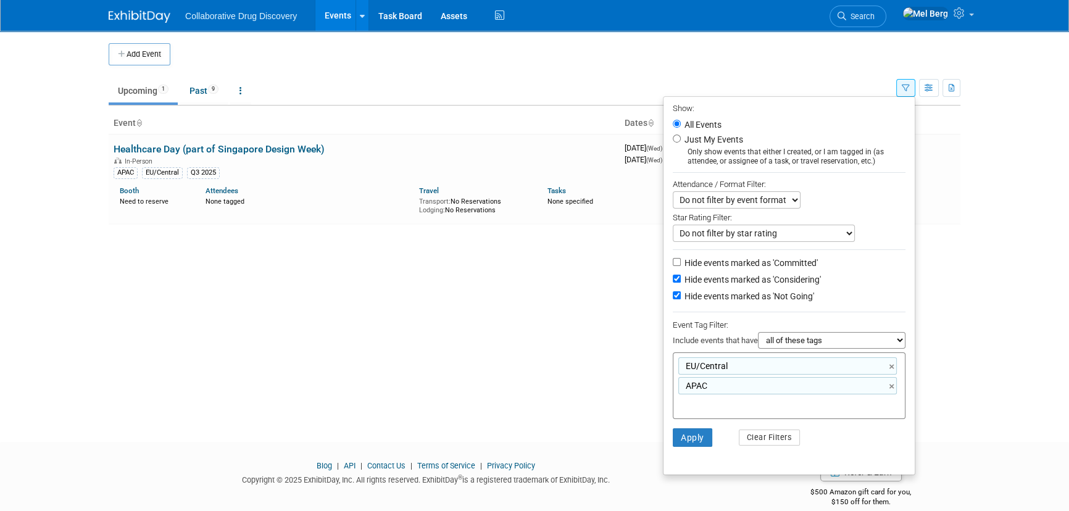
click at [812, 339] on select "all of these tags any one of these tags only and exactly these specific tags" at bounding box center [832, 340] width 148 height 17
select select "any"
click at [758, 334] on select "all of these tags any one of these tags only and exactly these specific tags" at bounding box center [832, 340] width 148 height 17
click at [696, 436] on button "Apply" at bounding box center [692, 437] width 39 height 19
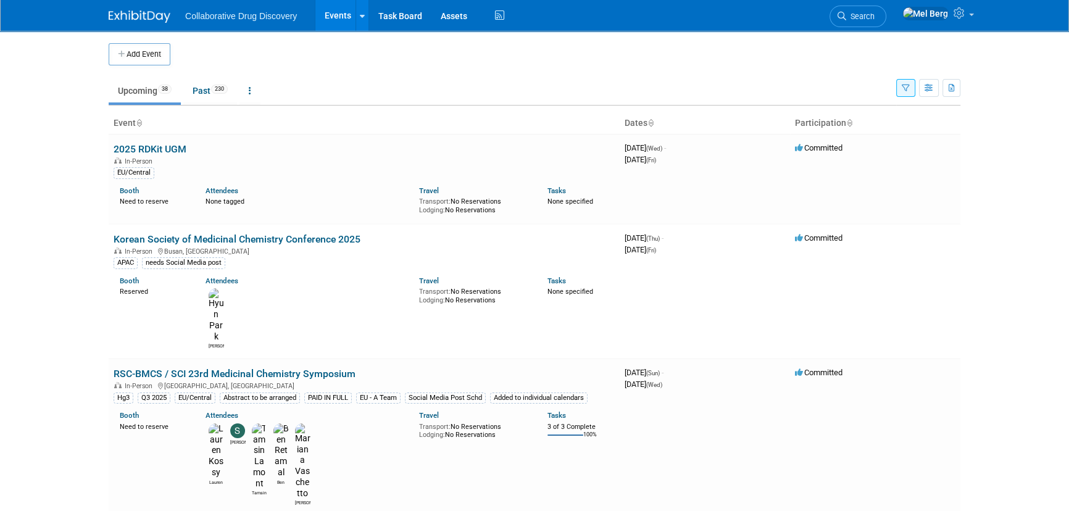
click at [894, 92] on ul "Upcoming 38 Past 230 All Events 268 Past and Upcoming Grouped Annually Events g…" at bounding box center [502, 92] width 787 height 28
click at [896, 92] on button "button" at bounding box center [905, 88] width 19 height 18
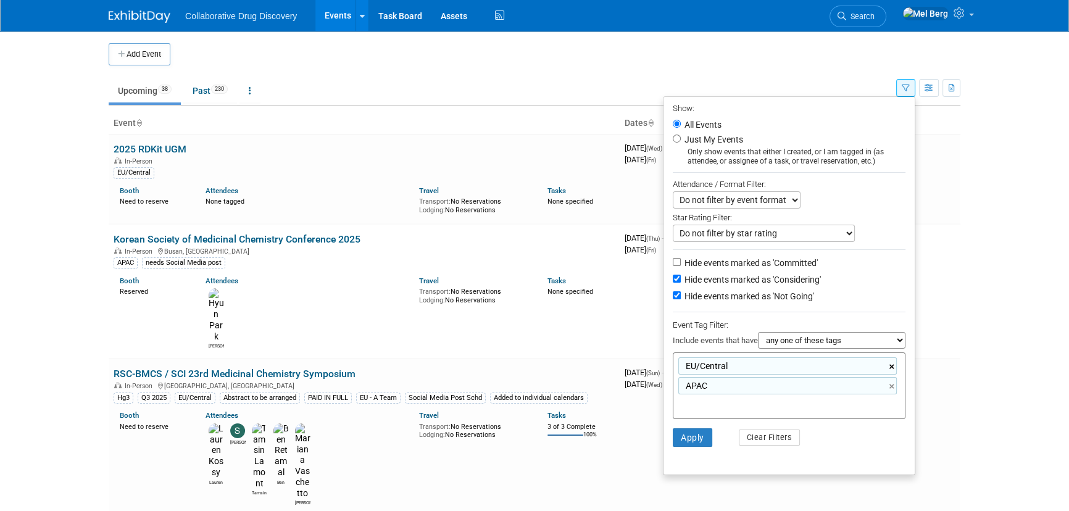
click at [891, 368] on link "×" at bounding box center [893, 367] width 8 height 14
type input "APAC"
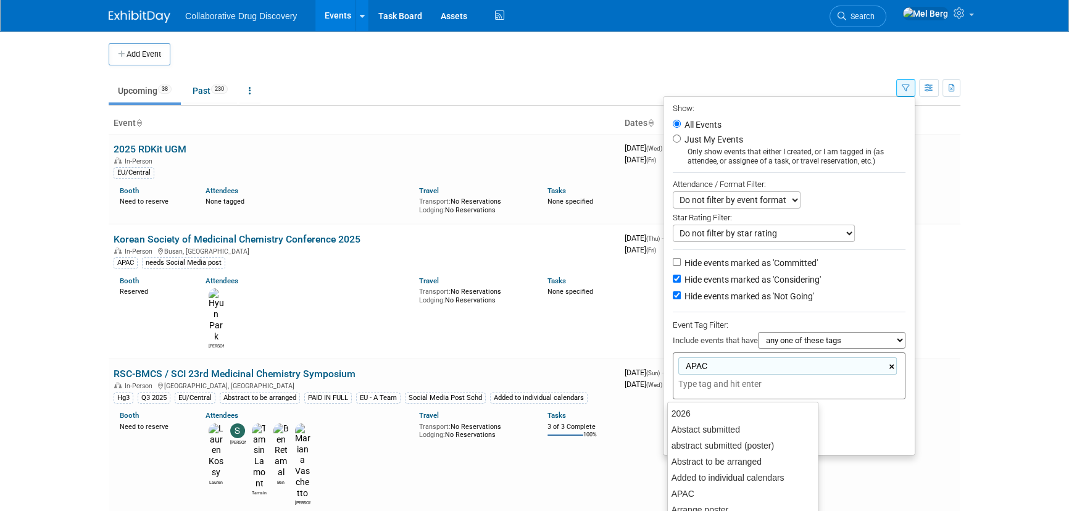
click at [891, 371] on link "×" at bounding box center [893, 367] width 8 height 14
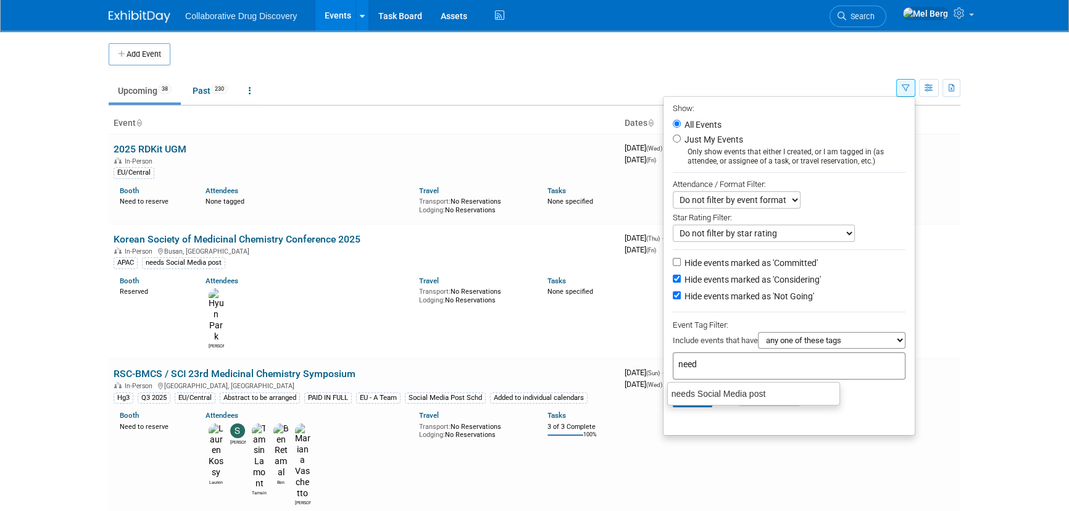
type input "needs"
click at [771, 388] on div "needs Social Media post" at bounding box center [753, 393] width 173 height 17
type input "needs Social Media post"
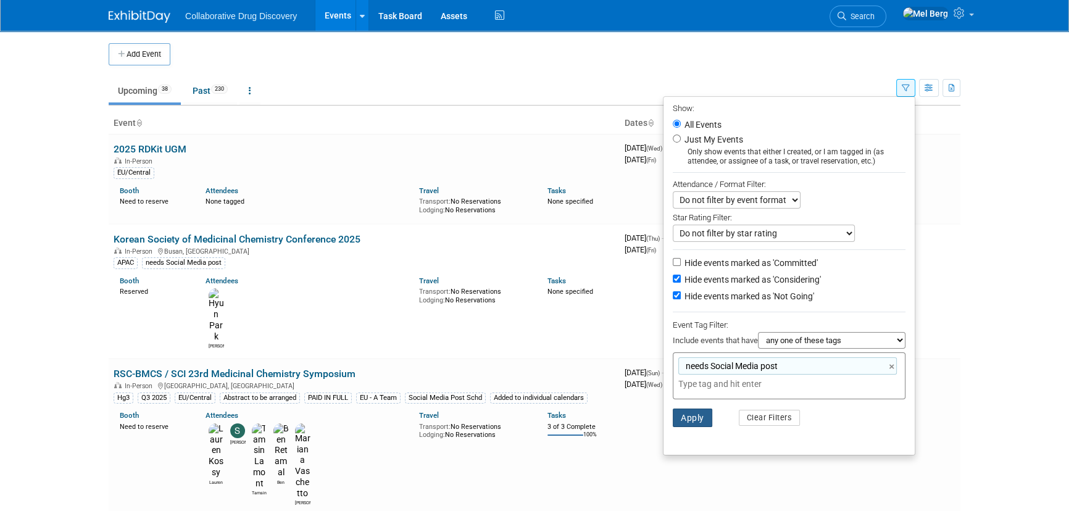
click at [687, 425] on button "Apply" at bounding box center [692, 418] width 39 height 19
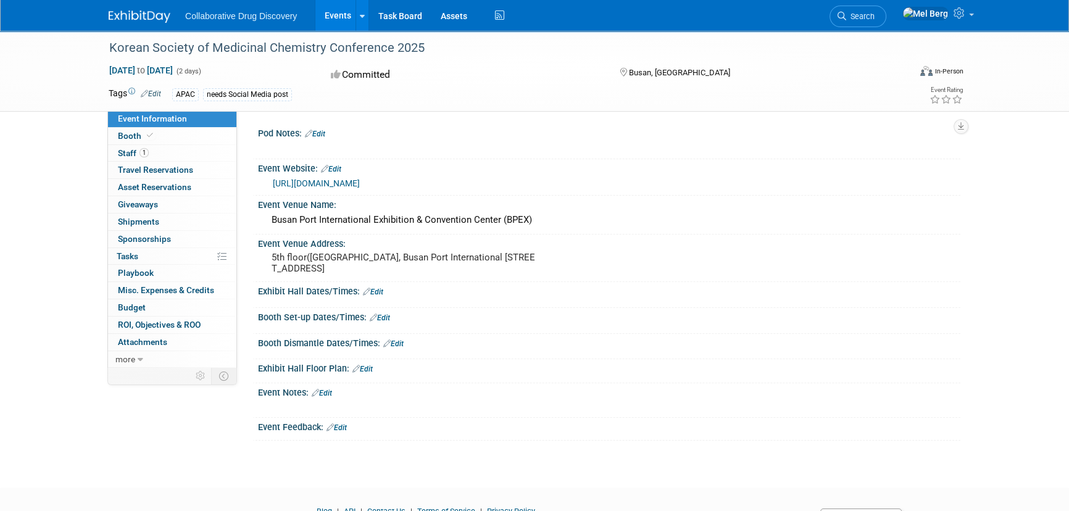
click at [148, 93] on icon at bounding box center [144, 93] width 7 height 8
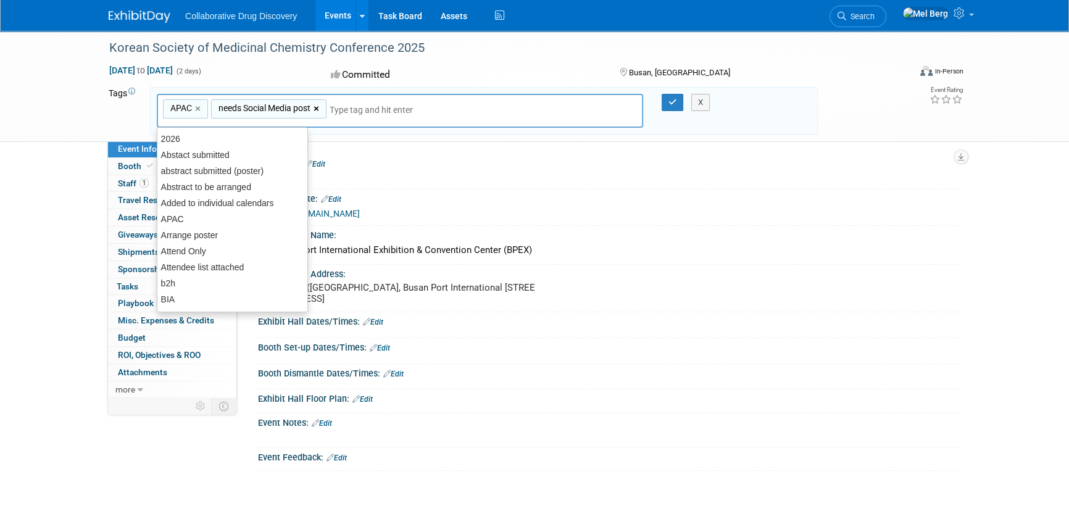
click at [321, 108] on link "×" at bounding box center [318, 109] width 8 height 14
type input "APAC"
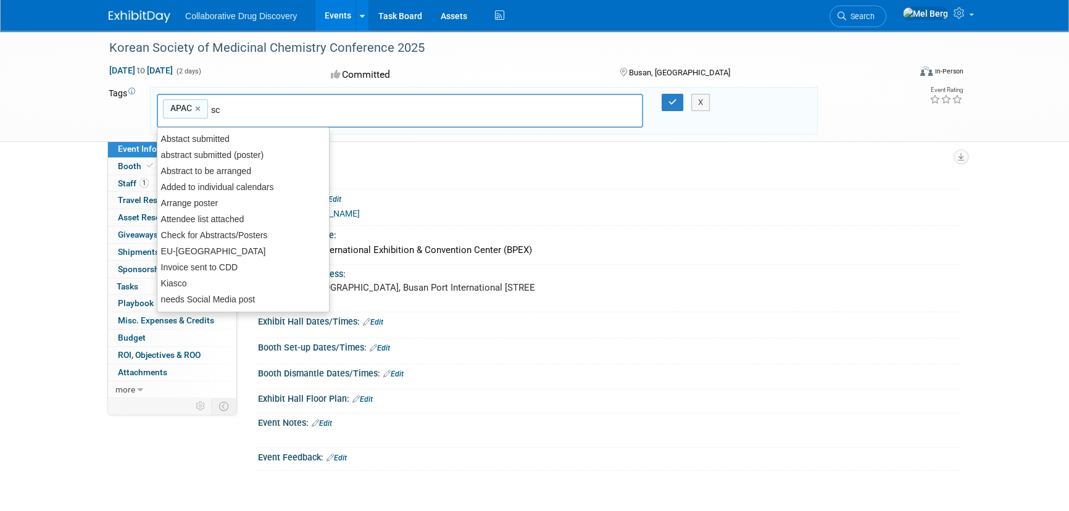
type input "sch"
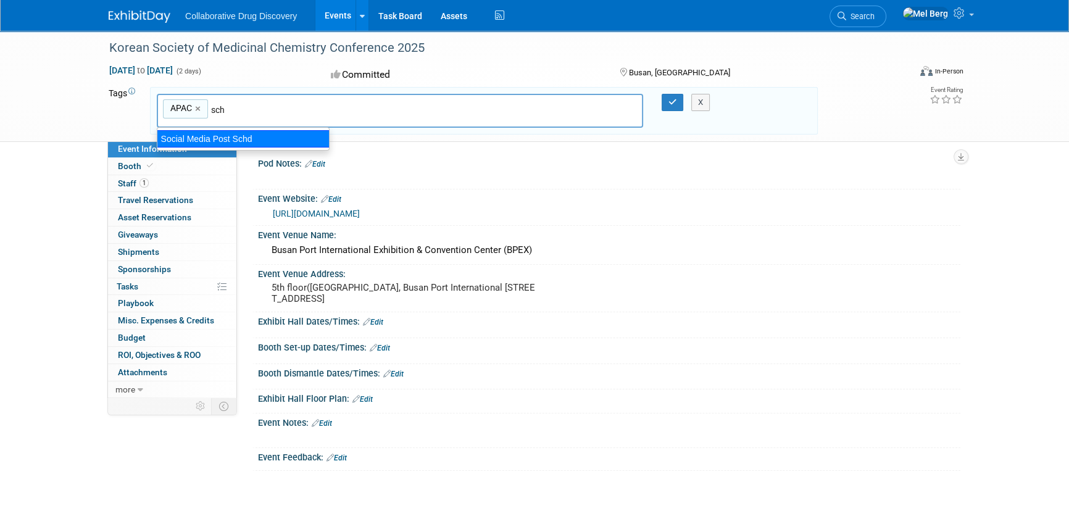
click at [251, 138] on div "Social Media Post Schd" at bounding box center [243, 138] width 173 height 17
type input "APAC, Social Media Post Schd"
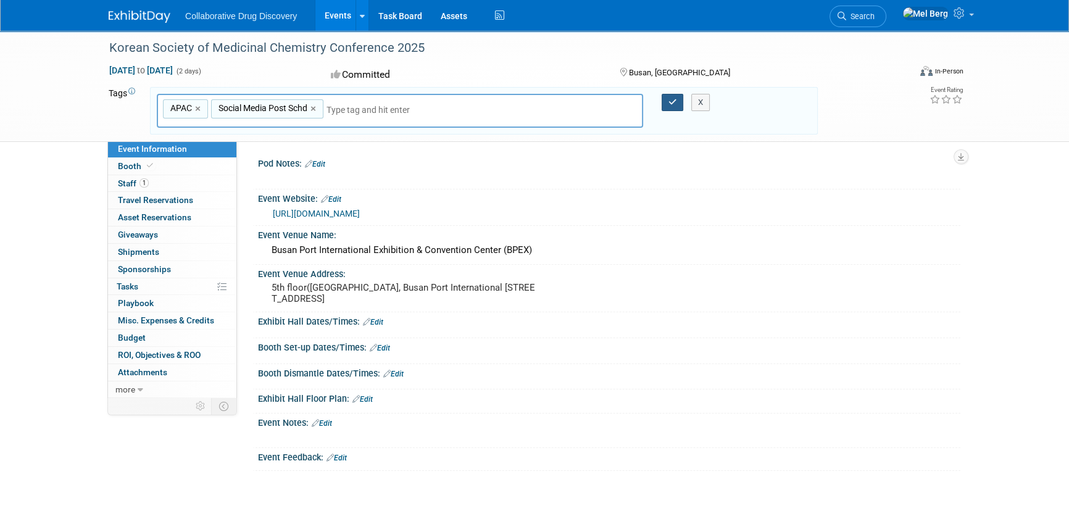
click at [670, 101] on icon "button" at bounding box center [672, 102] width 9 height 8
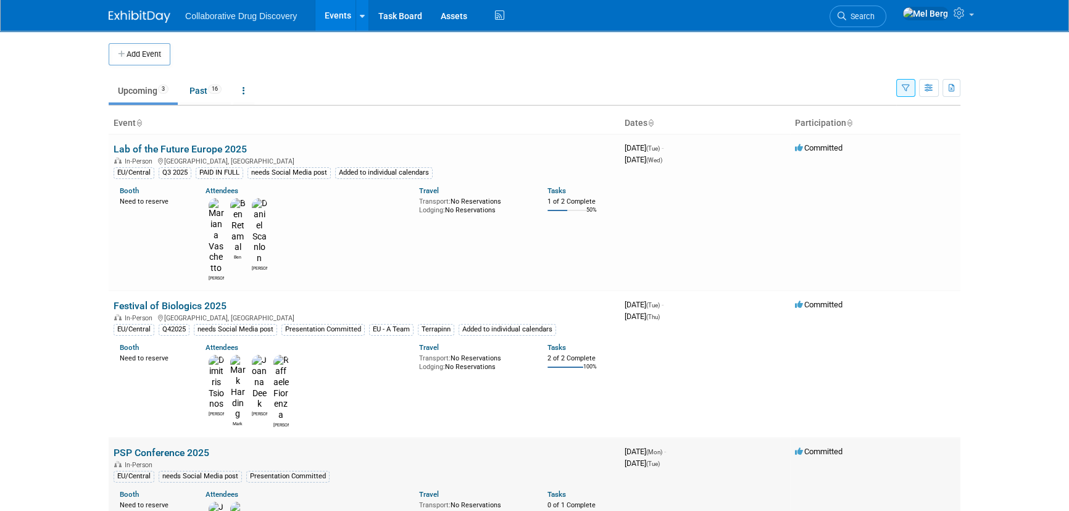
copy link "PSP Conference 2025"
drag, startPoint x: 222, startPoint y: 344, endPoint x: 113, endPoint y: 346, distance: 108.6
click at [113, 438] on td "PSP Conference 2025 In-Person EU/Central needs Social Media post Presentation C…" at bounding box center [364, 506] width 511 height 136
click at [846, 14] on icon at bounding box center [841, 16] width 9 height 9
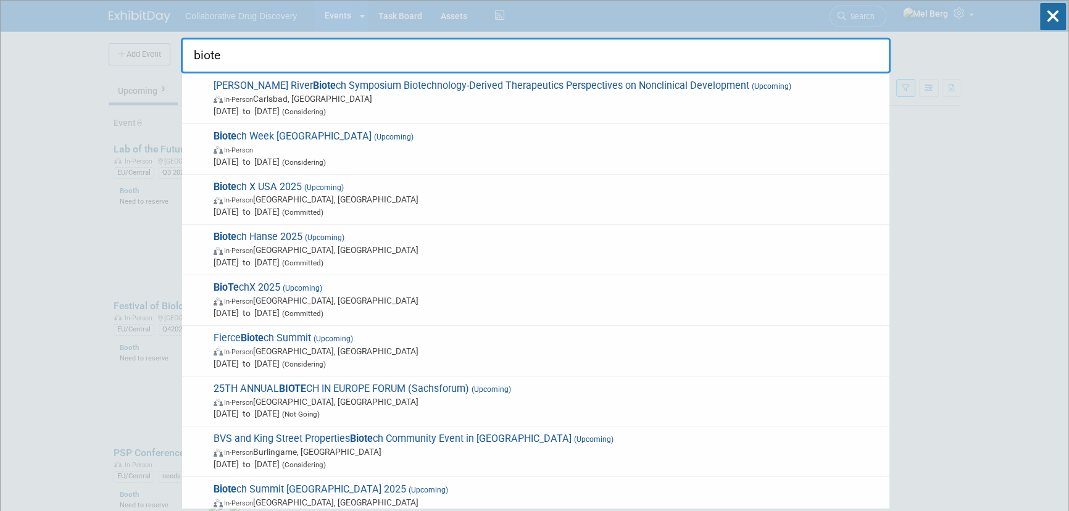
type input "biotec"
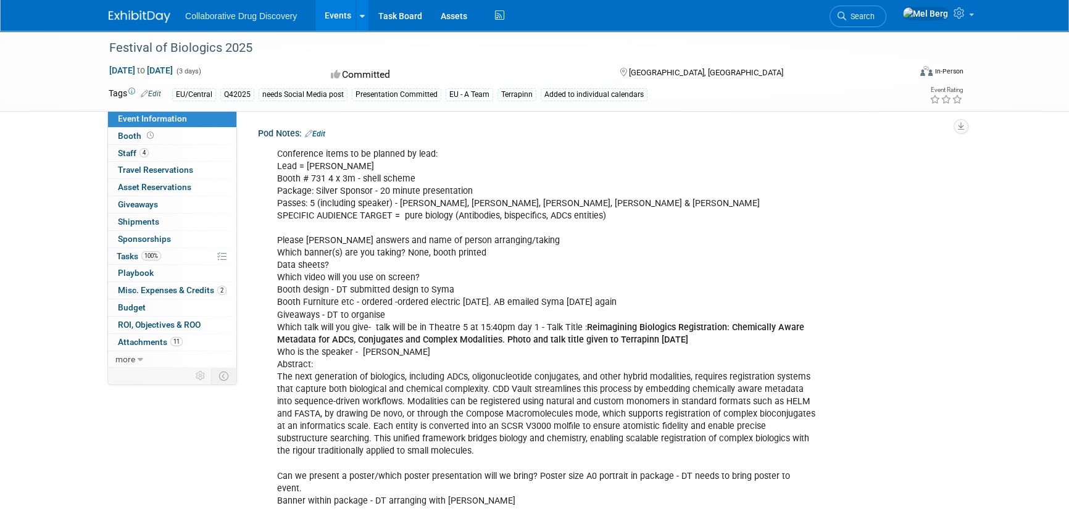
click at [154, 94] on link "Edit" at bounding box center [151, 93] width 20 height 9
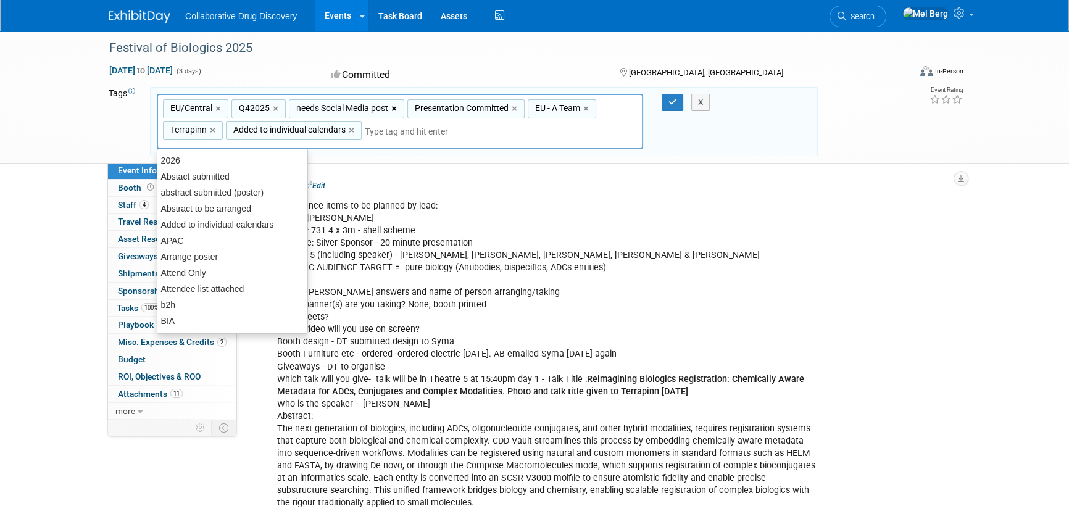
click at [395, 108] on link "×" at bounding box center [395, 109] width 8 height 14
type input "EU/Central, Q42025, Presentation Committed, EU - A Team, Terrapinn, Added to in…"
click at [380, 130] on input "text" at bounding box center [388, 131] width 173 height 12
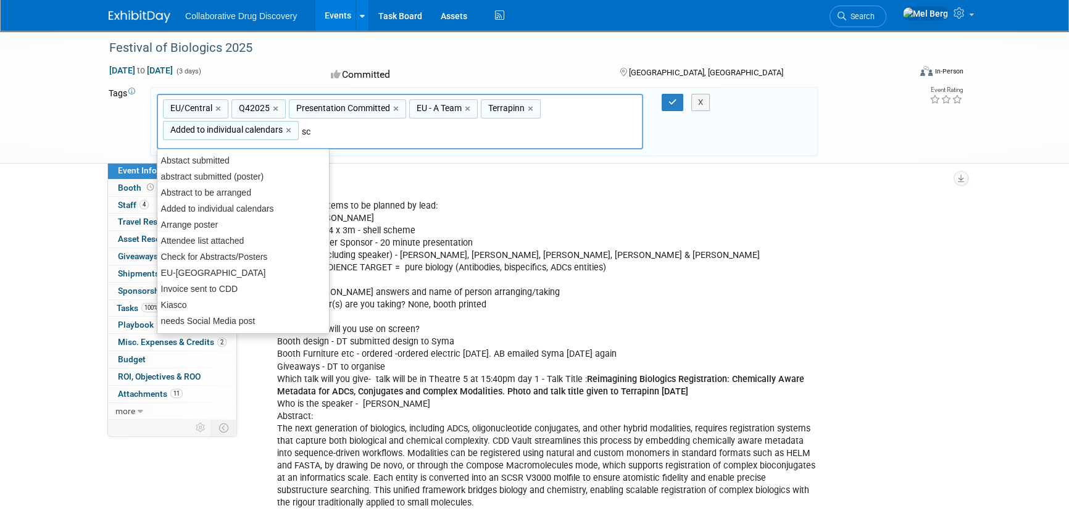
type input "sch"
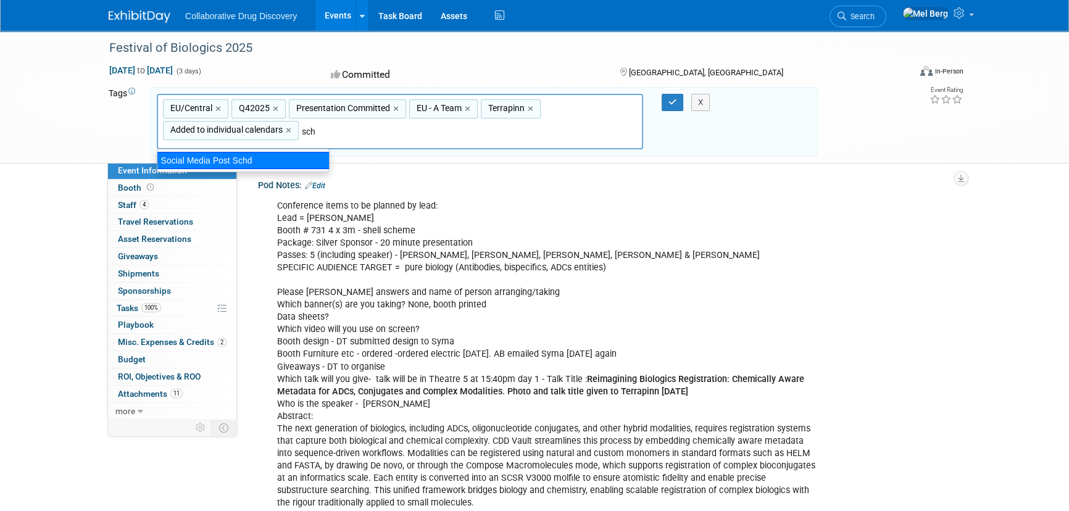
click at [215, 156] on div "Social Media Post Schd" at bounding box center [243, 160] width 173 height 17
type input "EU/Central, Q42025, Presentation Committed, EU - A Team, Terrapinn, Added to in…"
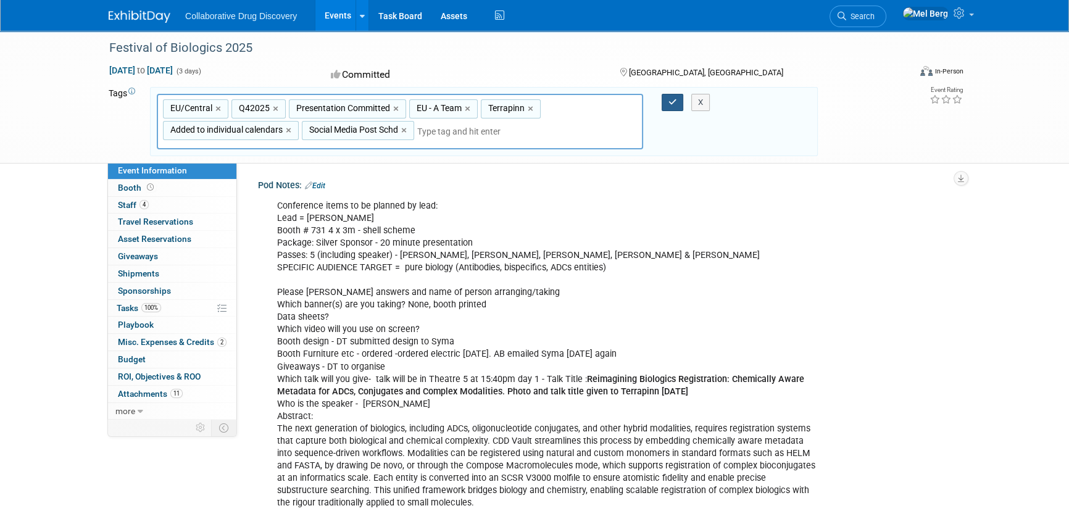
click at [671, 100] on icon "button" at bounding box center [672, 102] width 9 height 8
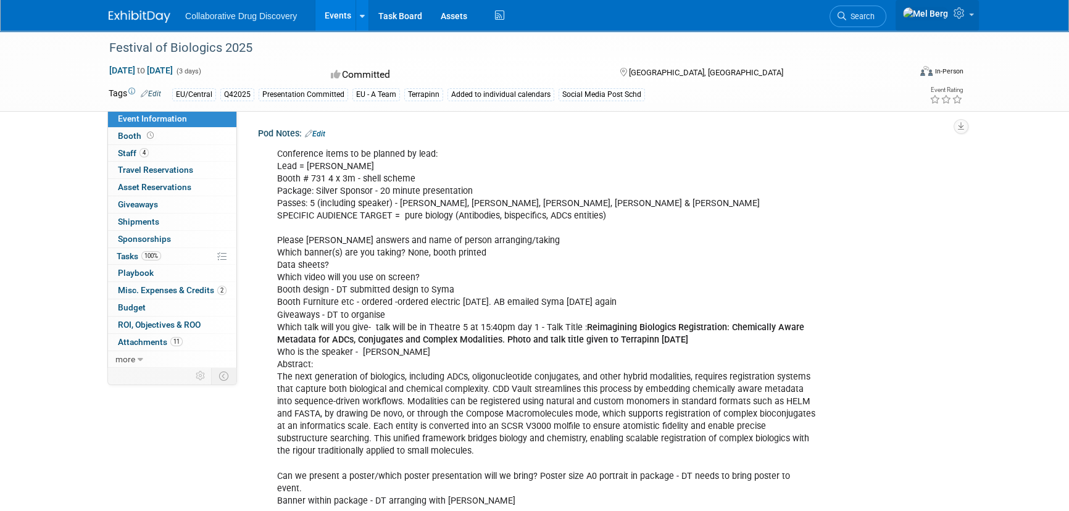
click at [961, 12] on icon at bounding box center [961, 12] width 14 height 11
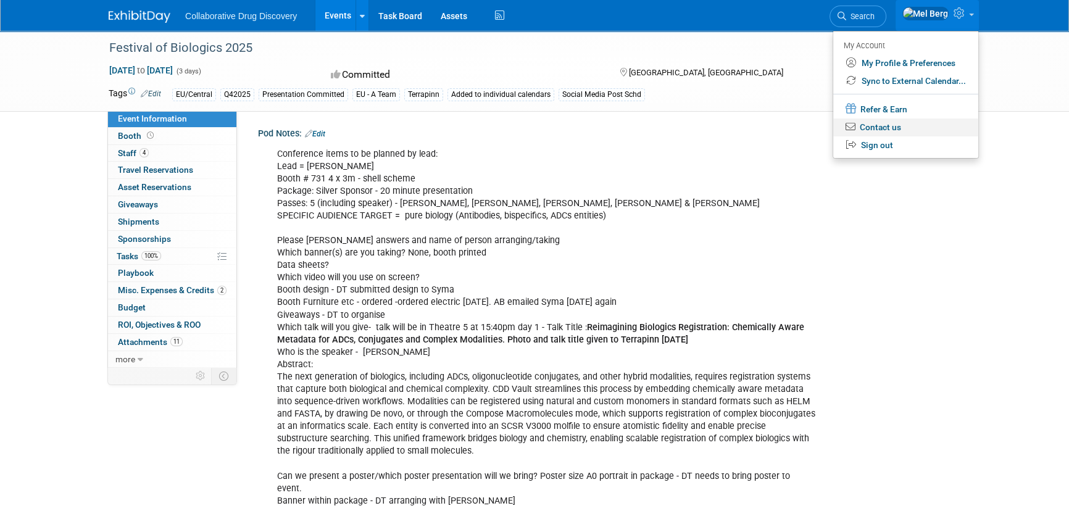
click at [911, 130] on link "Contact us" at bounding box center [905, 127] width 145 height 18
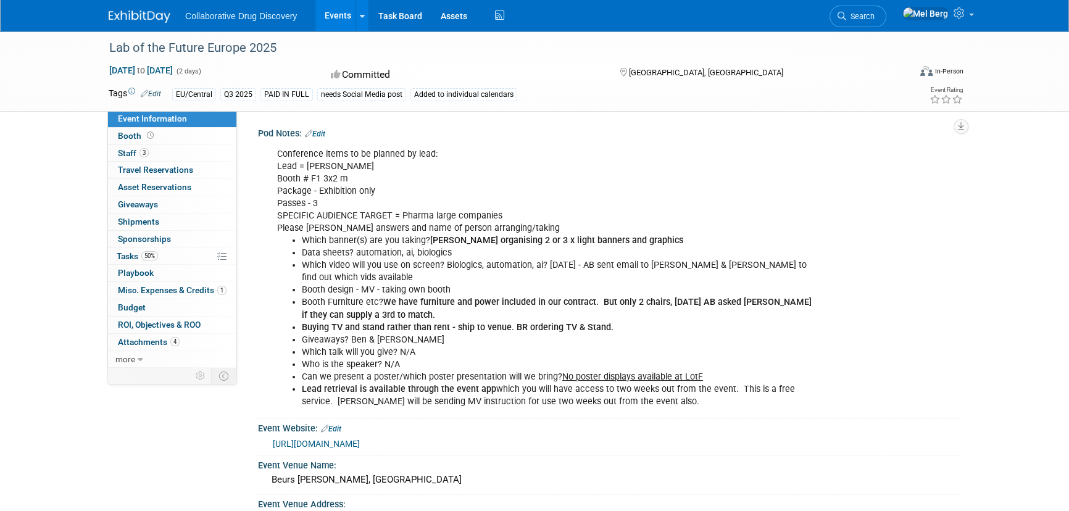
click at [157, 93] on link "Edit" at bounding box center [151, 93] width 20 height 9
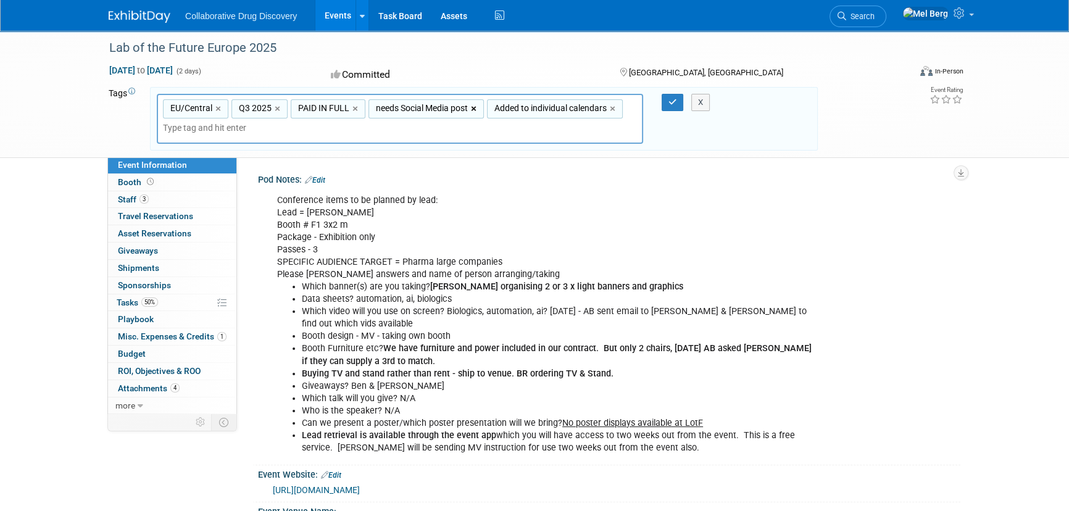
click at [474, 109] on link "×" at bounding box center [475, 109] width 8 height 14
type input "EU/Central, Q3 2025, PAID IN FULL, Added to individual calendars"
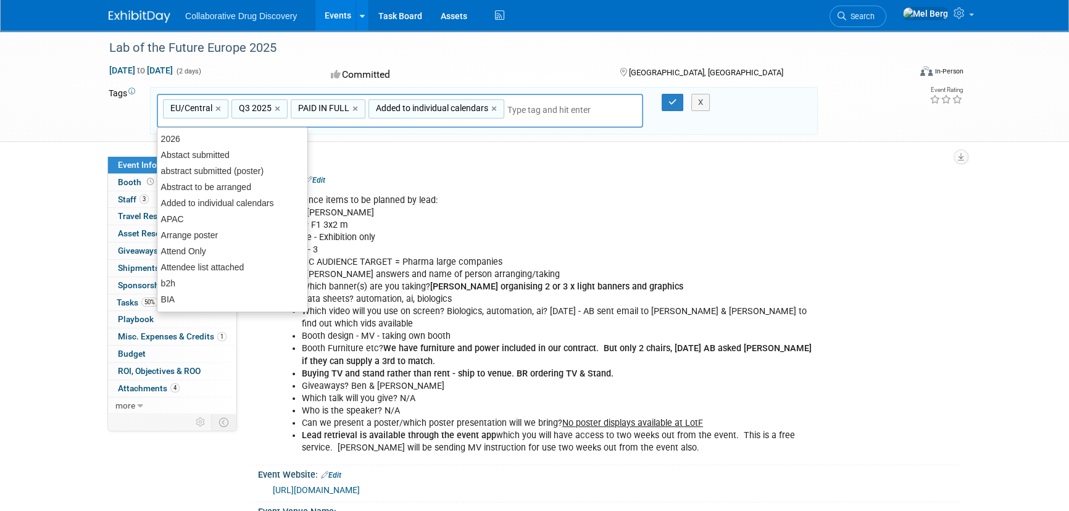
click at [610, 109] on input "text" at bounding box center [571, 110] width 129 height 12
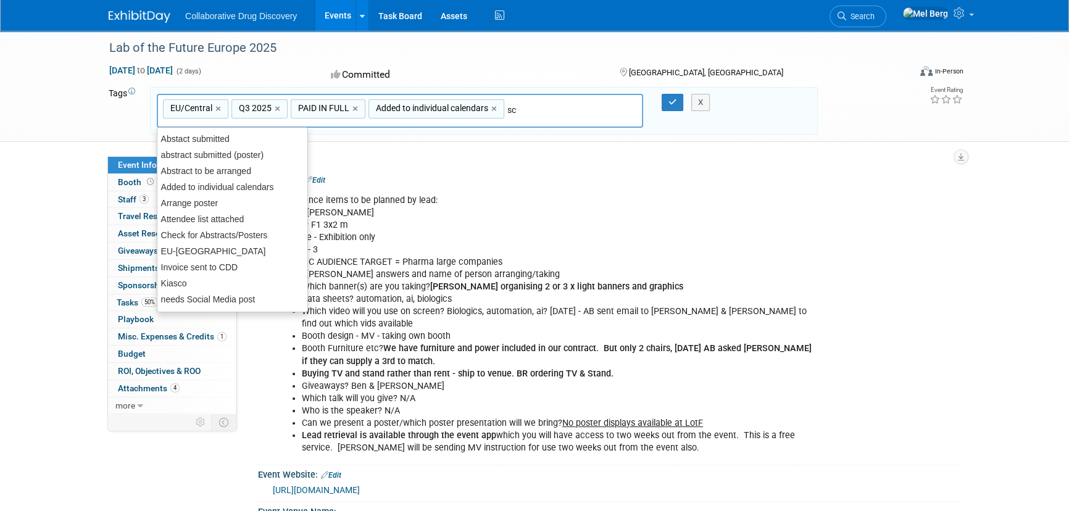
type input "sch"
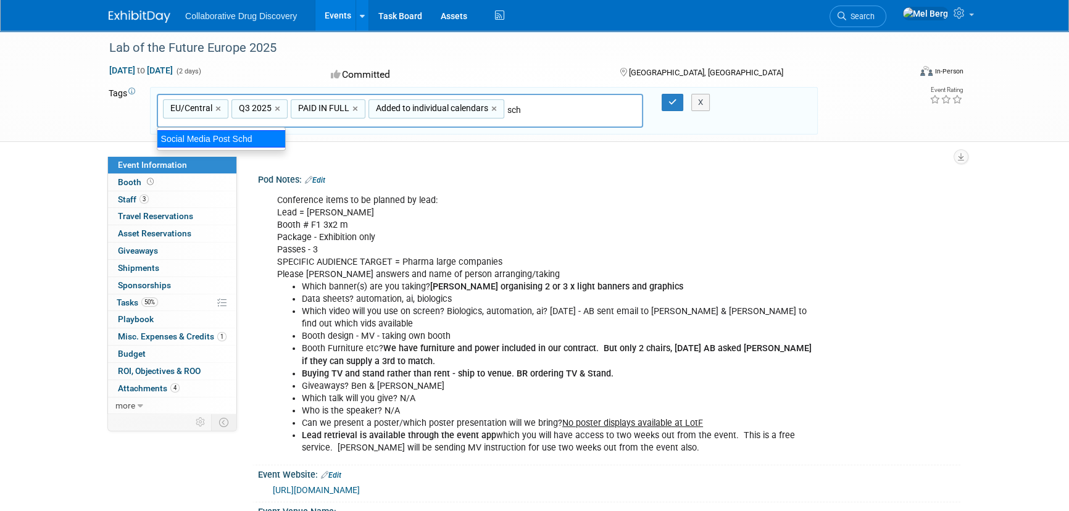
click at [206, 135] on div "Social Media Post Schd" at bounding box center [221, 138] width 129 height 17
type input "EU/Central, Q3 2025, PAID IN FULL, Added to individual calendars, Social Media …"
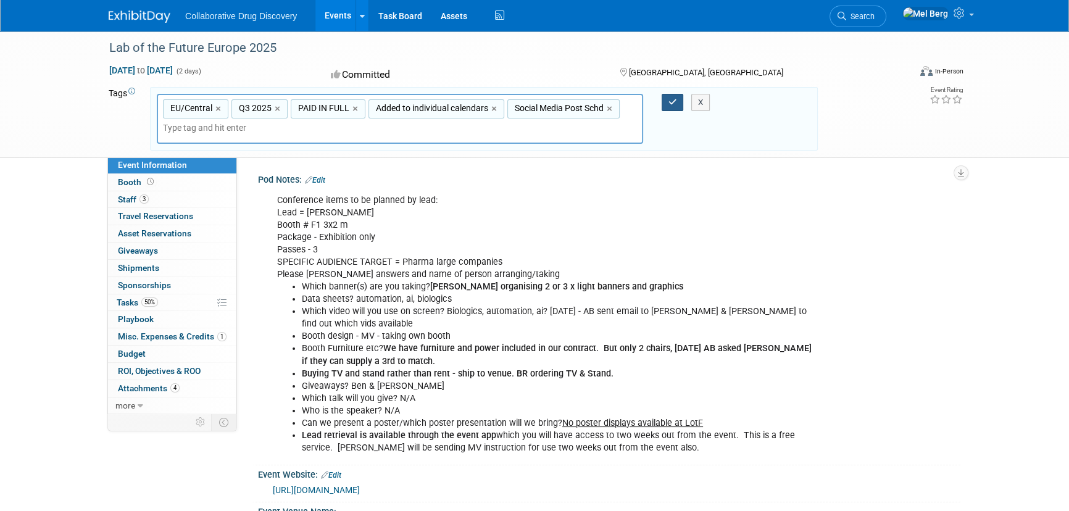
click at [670, 101] on icon "button" at bounding box center [672, 102] width 9 height 8
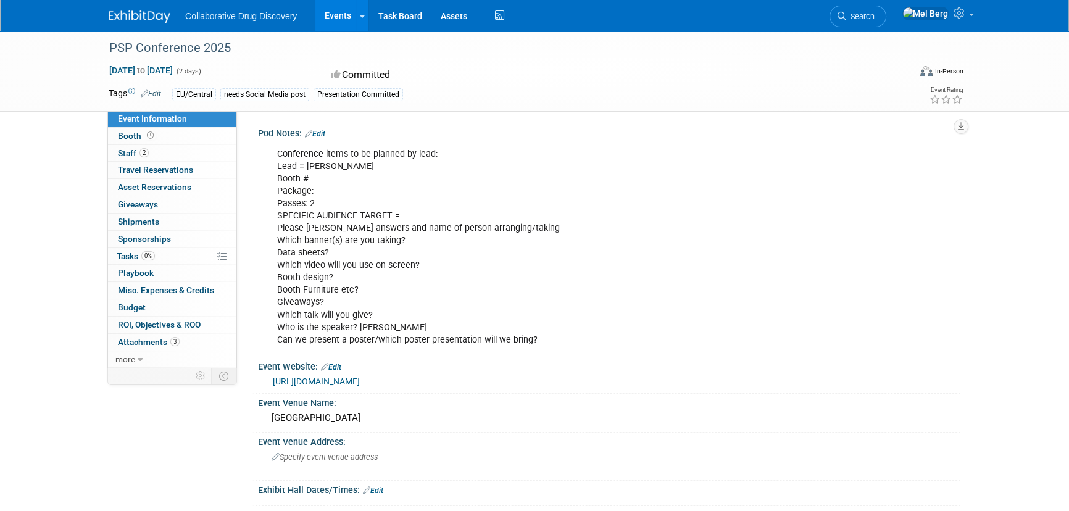
click at [160, 95] on link "Edit" at bounding box center [151, 93] width 20 height 9
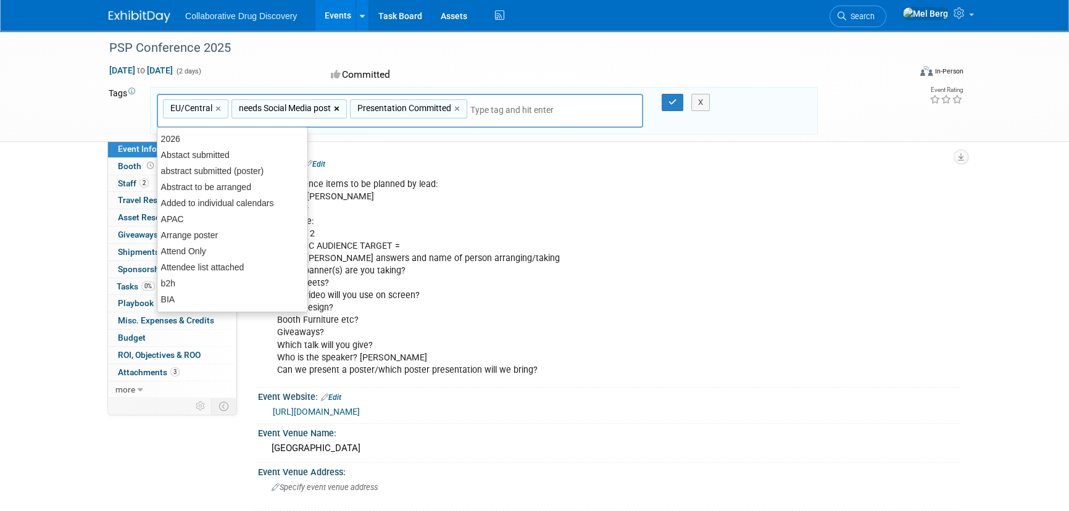
click at [341, 107] on link "×" at bounding box center [338, 109] width 8 height 14
type input "EU/Central, Presentation Committed"
click at [376, 104] on input "text" at bounding box center [438, 110] width 173 height 12
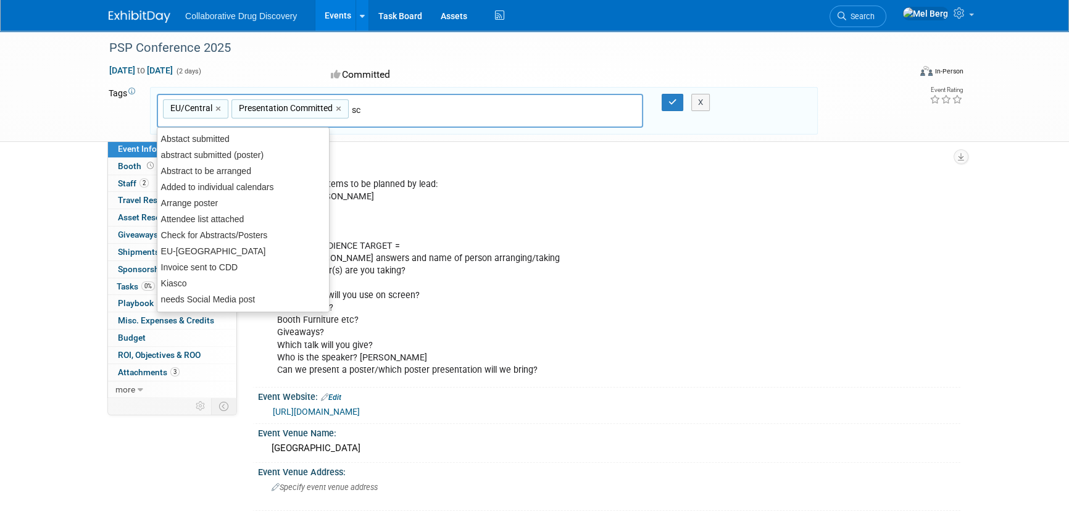
type input "sch"
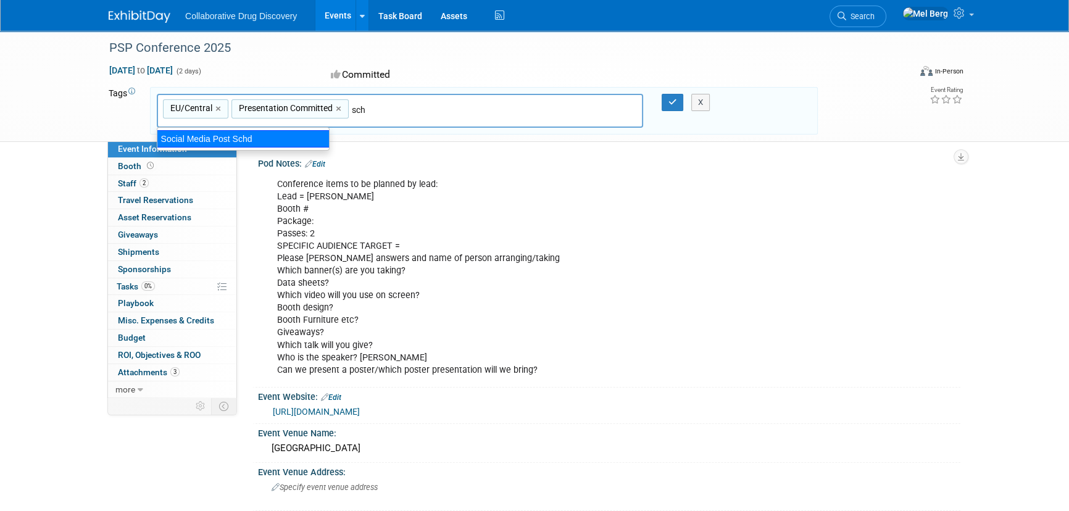
click at [281, 133] on div "Social Media Post Schd" at bounding box center [243, 138] width 173 height 17
type input "EU/Central, Presentation Committed, Social Media Post Schd"
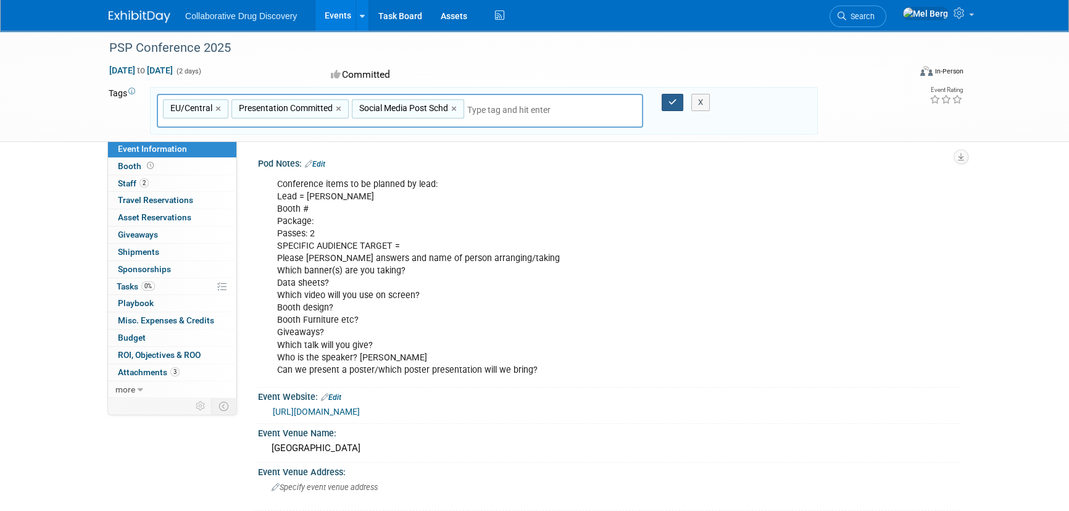
click at [675, 99] on icon "button" at bounding box center [672, 102] width 9 height 8
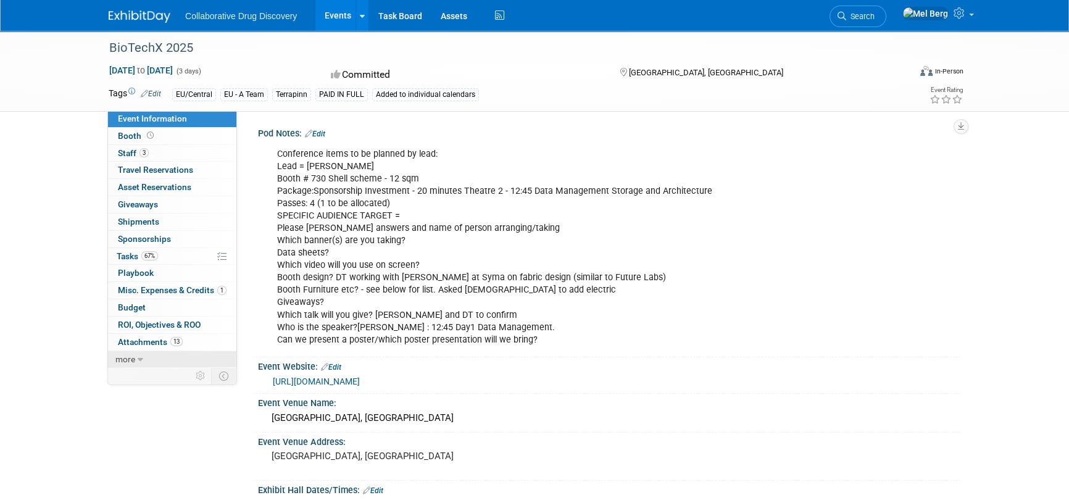
click at [131, 362] on span "more" at bounding box center [125, 359] width 20 height 10
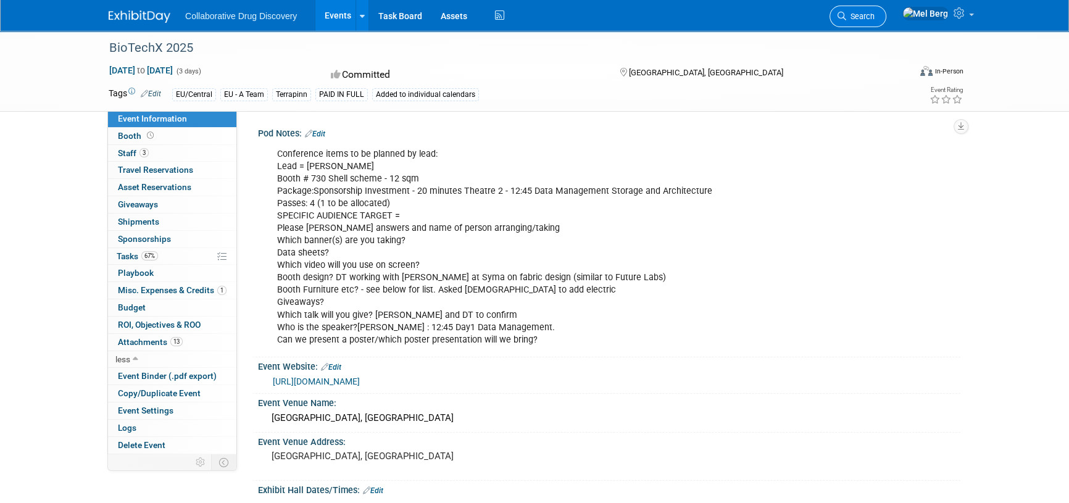
click at [886, 11] on link "Search" at bounding box center [857, 17] width 57 height 22
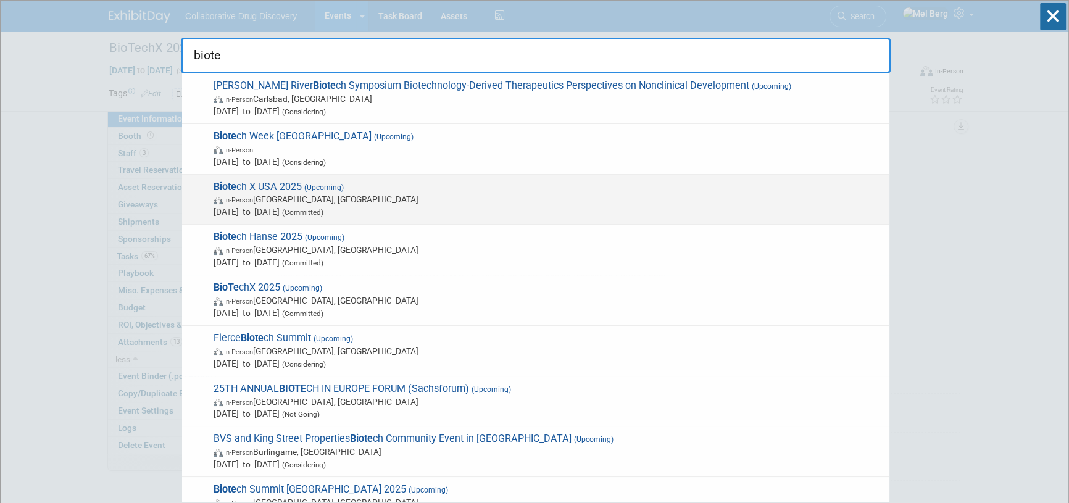
type input "biote"
click at [396, 184] on span "Biote ch X USA 2025 (Upcoming) In-Person Philadelphia, PA Sep 16, 2025 to Sep 1…" at bounding box center [546, 200] width 673 height 38
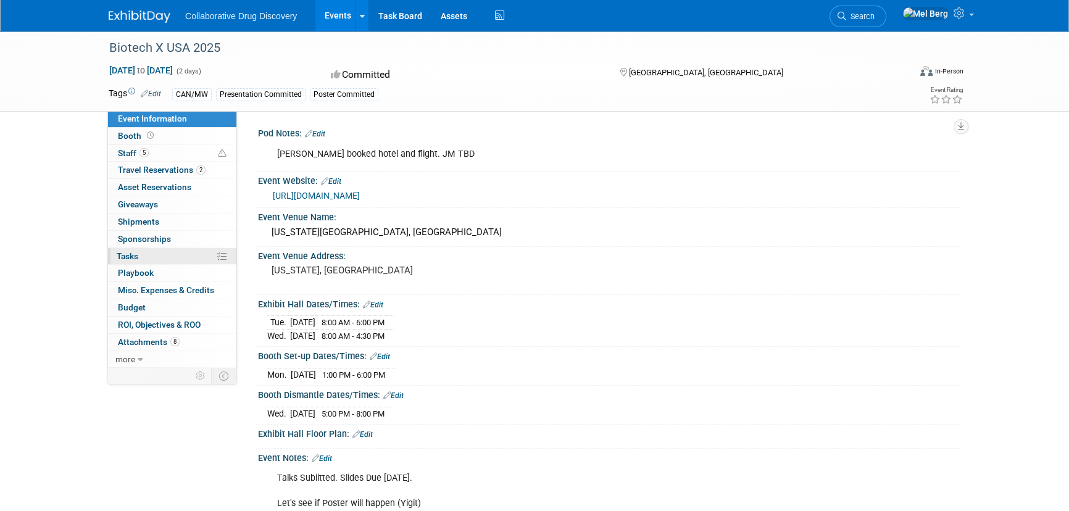
click at [130, 251] on span "Tasks 0%" at bounding box center [128, 256] width 22 height 10
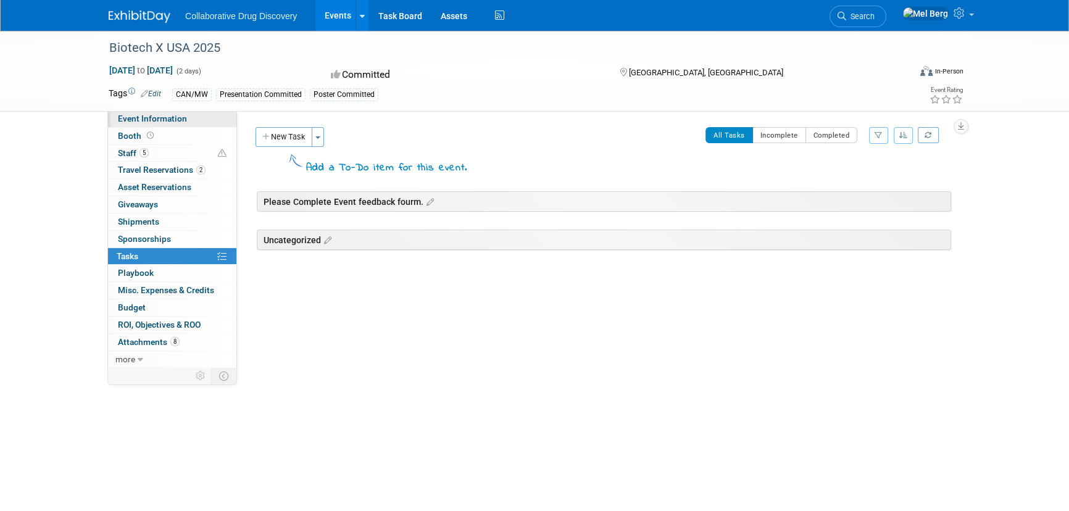
click at [173, 116] on span "Event Information" at bounding box center [152, 119] width 69 height 10
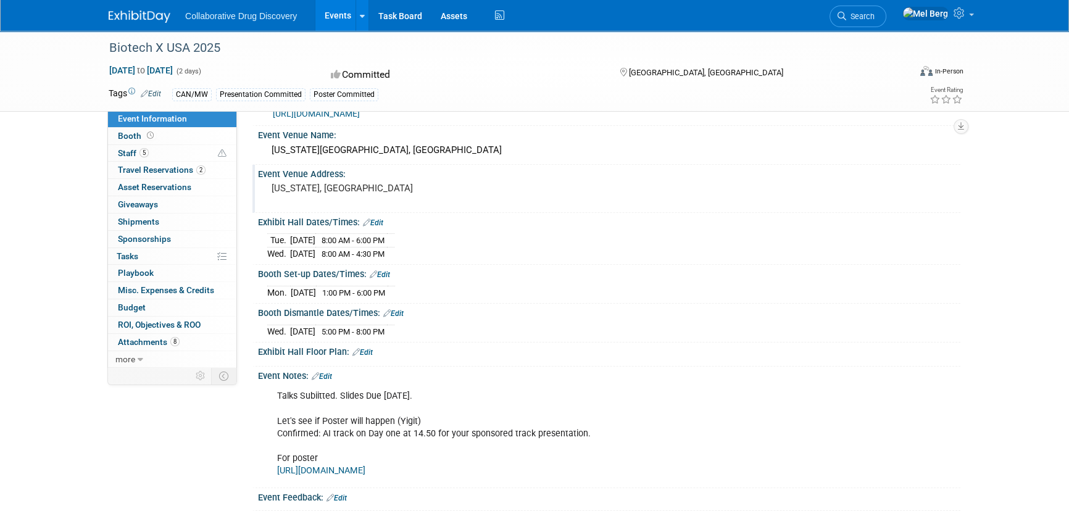
scroll to position [103, 0]
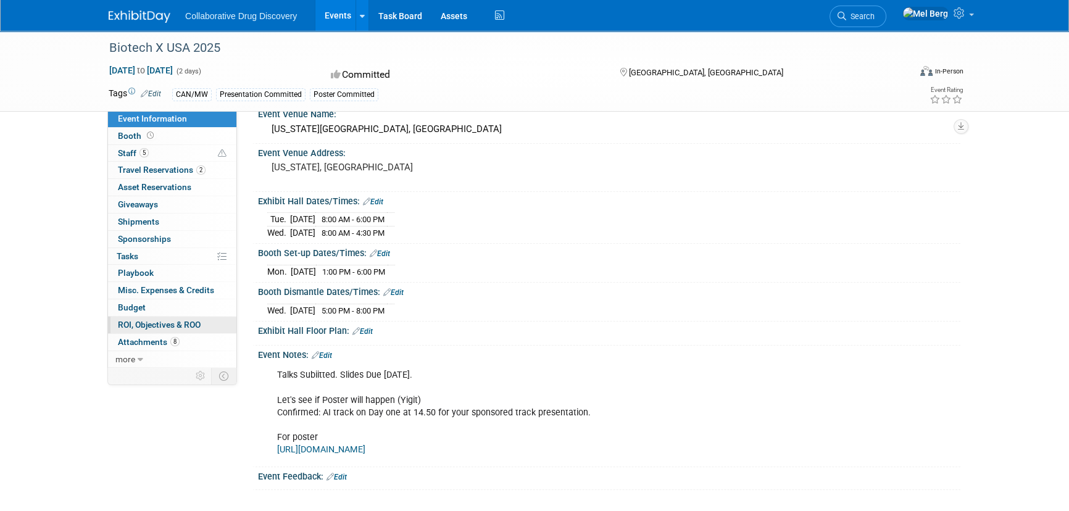
click at [142, 327] on span "ROI, Objectives & ROO 0" at bounding box center [159, 325] width 83 height 10
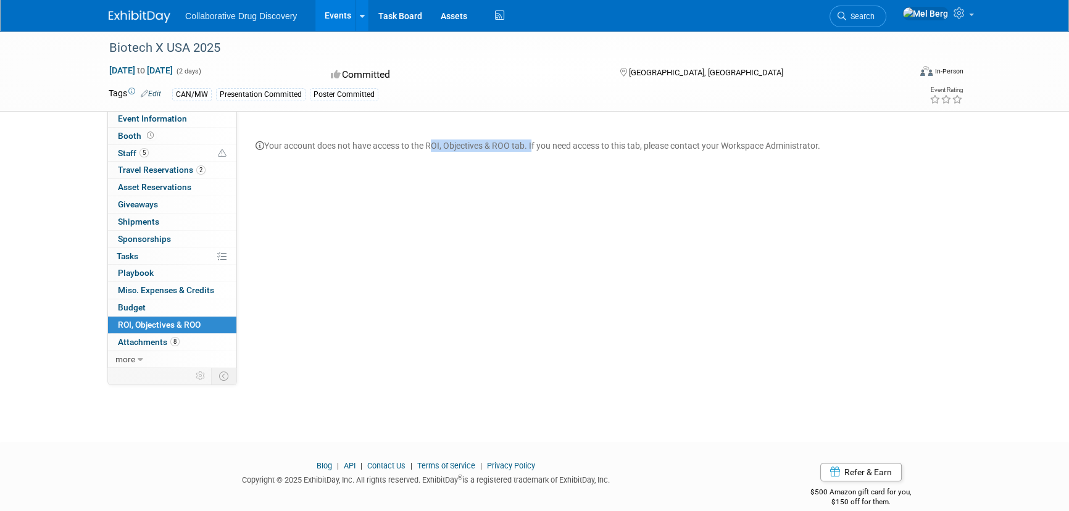
drag, startPoint x: 427, startPoint y: 142, endPoint x: 532, endPoint y: 141, distance: 104.9
click at [532, 141] on div "Your account does not have access to the ROI, Objectives & ROO tab. If you need…" at bounding box center [604, 139] width 696 height 25
copy div "ROI, Objectives & ROO tab."
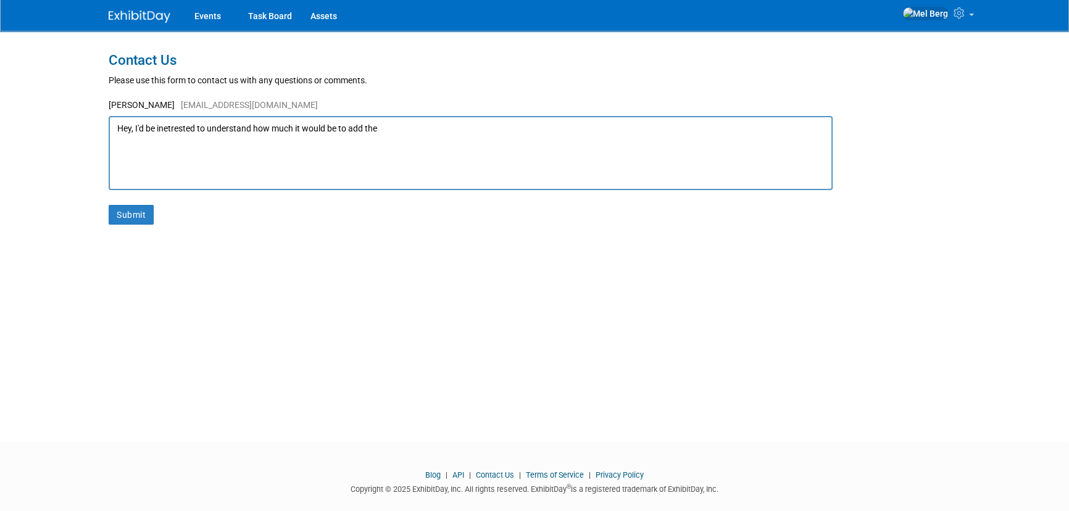
click at [389, 130] on textarea "Hey, I'd be inetrested to understand how much it would be to add the" at bounding box center [471, 153] width 724 height 74
drag, startPoint x: 160, startPoint y: 128, endPoint x: 294, endPoint y: 96, distance: 137.9
click at [161, 128] on textarea "Hey, I'd be inetrested to understand how much it would be to add the Event Obje…" at bounding box center [471, 153] width 724 height 74
type textarea "Hey, I'd be interested to understand how much it would be to add the Event Obje…"
click at [125, 215] on button "Submit" at bounding box center [131, 215] width 45 height 20
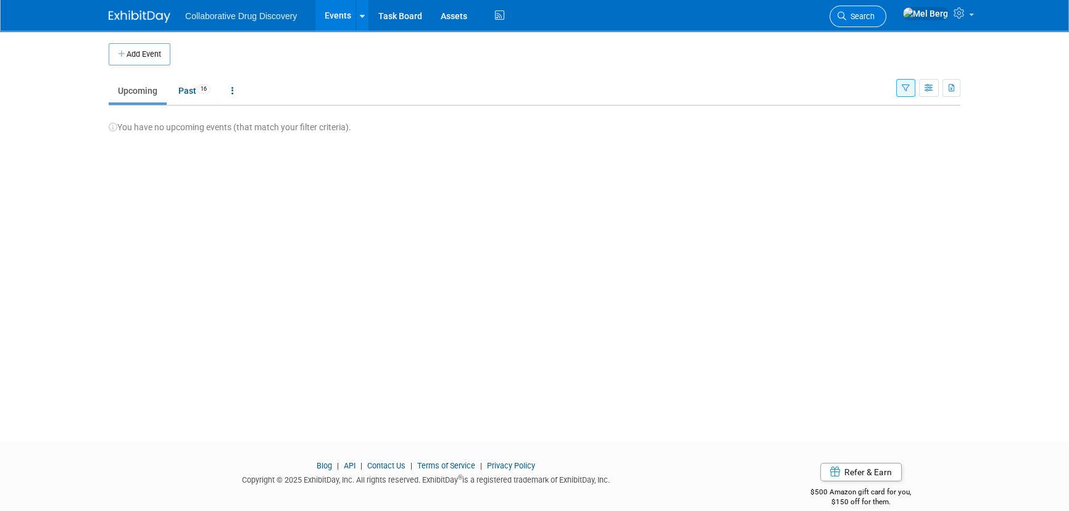
click at [875, 20] on span "Search" at bounding box center [860, 16] width 28 height 9
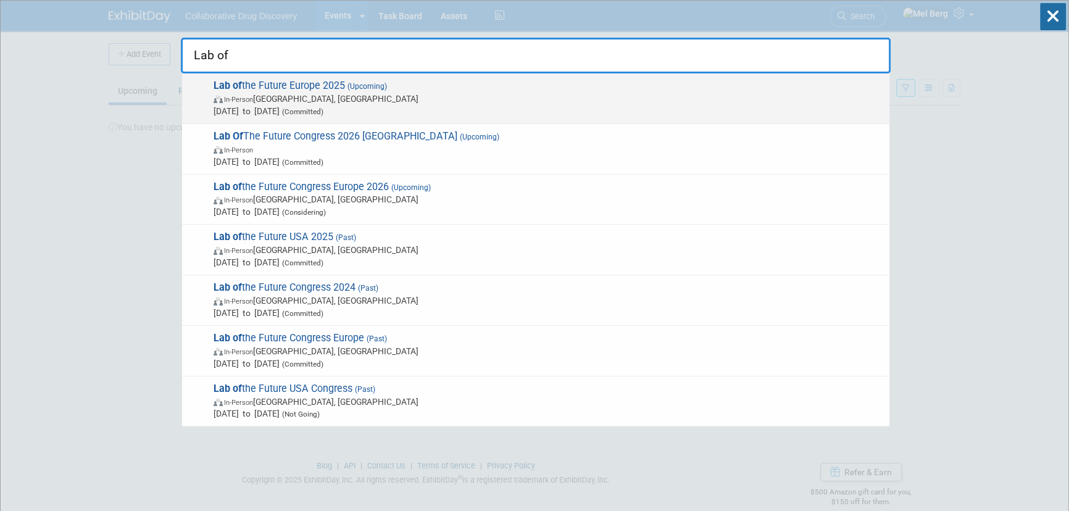
type input "Lab of"
click at [443, 101] on span "In-Person Amsterdam, Netherlands" at bounding box center [549, 99] width 670 height 12
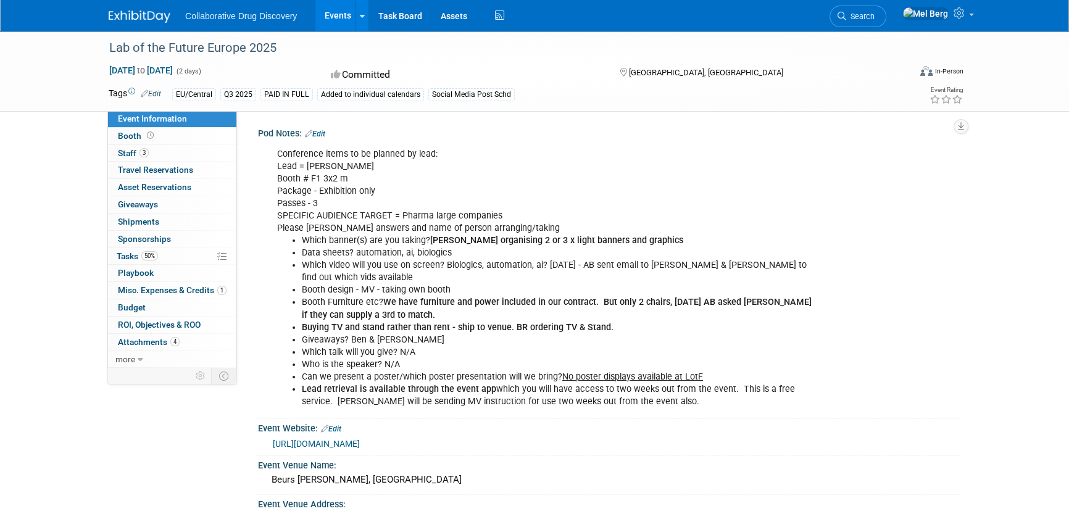
drag, startPoint x: 455, startPoint y: 443, endPoint x: 270, endPoint y: 446, distance: 185.2
click at [270, 446] on div "https://www.lab-of-the-future.com/europe/" at bounding box center [609, 442] width 684 height 17
copy link "https://www.lab-of-the-future.com/europe/"
click at [118, 156] on span "Staff 3" at bounding box center [133, 153] width 31 height 10
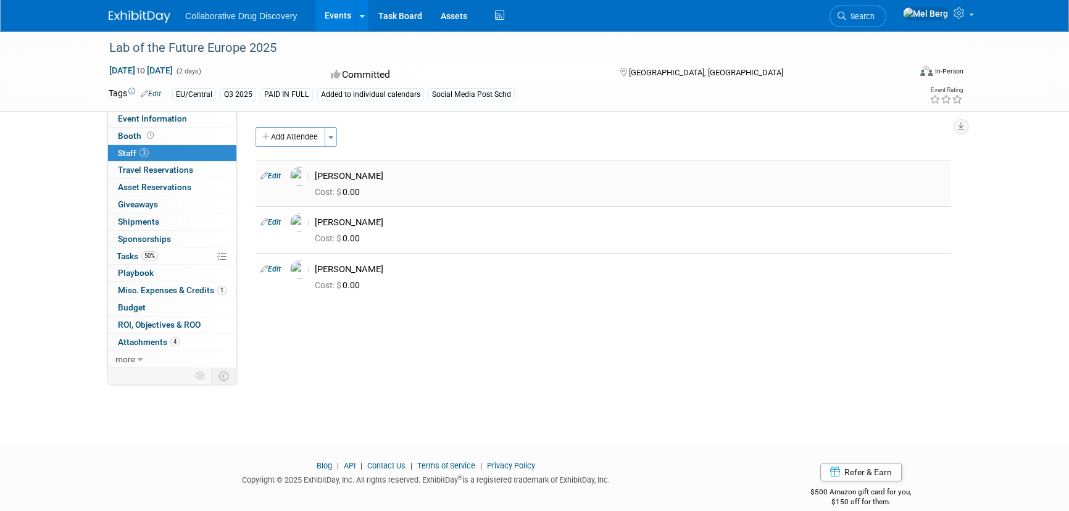
drag, startPoint x: 422, startPoint y: 267, endPoint x: 256, endPoint y: 188, distance: 183.9
click at [256, 188] on tbody "Edit Ben Retamal Cost: $ 0.00 Edit 0.00" at bounding box center [604, 229] width 696 height 139
copy tbody "Ben Retamal Cost: $ 0.00 Edit Daniel Scanlon Cost: $ 0.00 Edit Mariana Vaschetto"
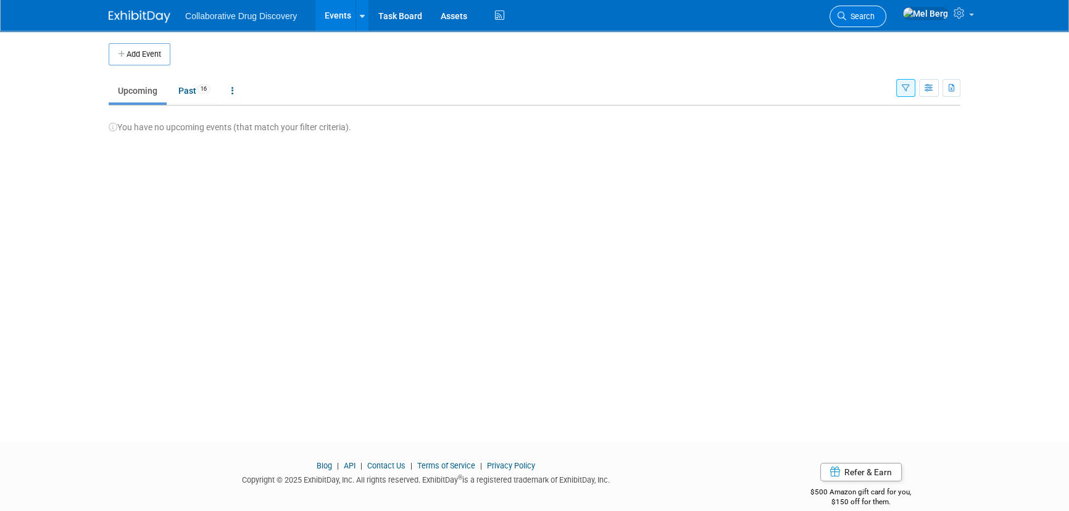
click at [881, 7] on link "Search" at bounding box center [857, 17] width 57 height 22
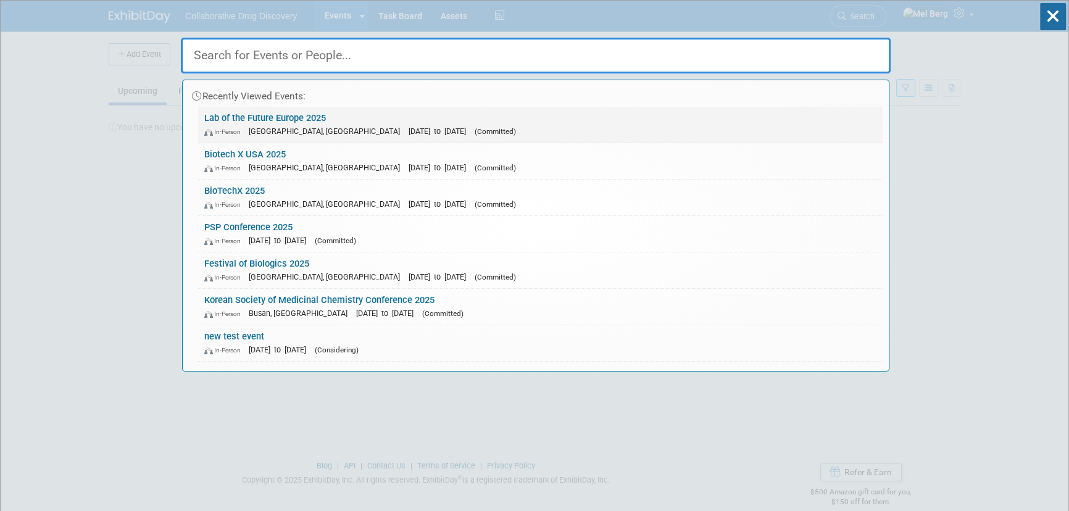
click at [642, 137] on link "Lab of the Future Europe 2025 In-Person [GEOGRAPHIC_DATA], [GEOGRAPHIC_DATA] [D…" at bounding box center [540, 125] width 684 height 36
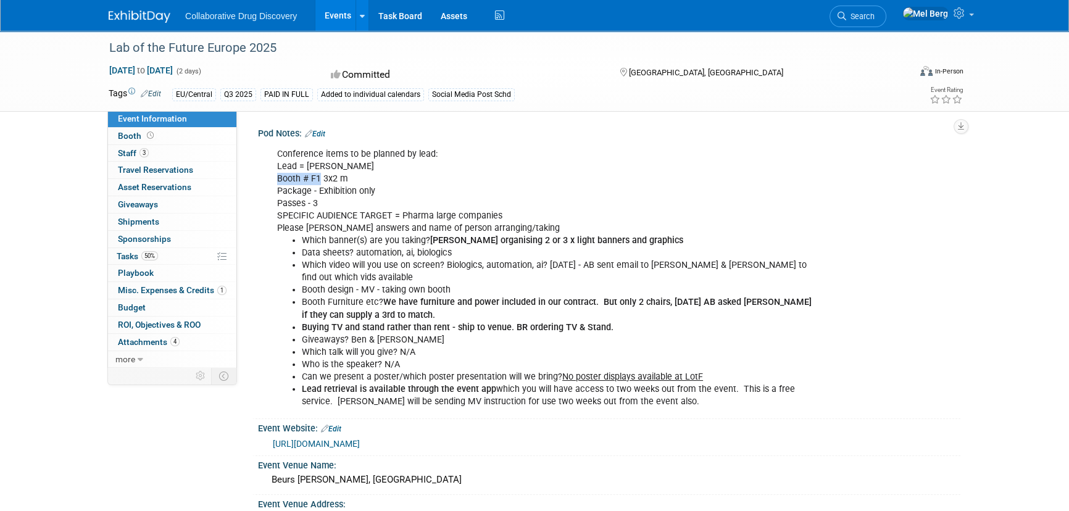
drag, startPoint x: 320, startPoint y: 179, endPoint x: 270, endPoint y: 177, distance: 49.4
click at [270, 177] on div "Conference items to be planned by lead: Lead = [PERSON_NAME] # F1 3x2 m Package…" at bounding box center [546, 278] width 556 height 273
copy div "Booth # F1"
copy div "Lab of the Future Europe 2025 [DATE]"
drag, startPoint x: 105, startPoint y: 44, endPoint x: 161, endPoint y: 75, distance: 64.1
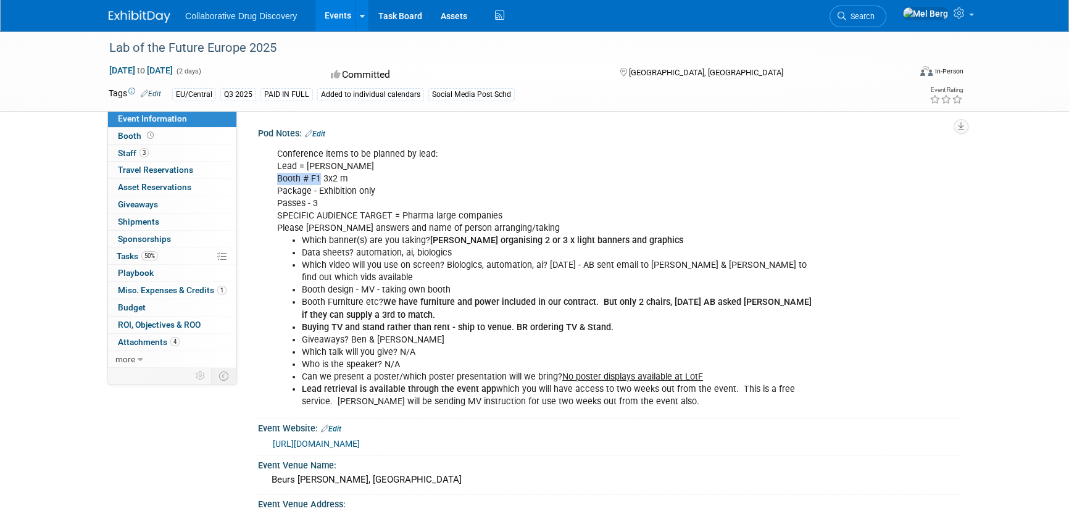
click at [161, 75] on div "Lab of the Future Europe 2025 [DATE] to [DATE] (2 days) [DATE] to [DATE] Commit…" at bounding box center [534, 71] width 870 height 80
click at [169, 246] on link "0 Sponsorships 0" at bounding box center [172, 239] width 128 height 17
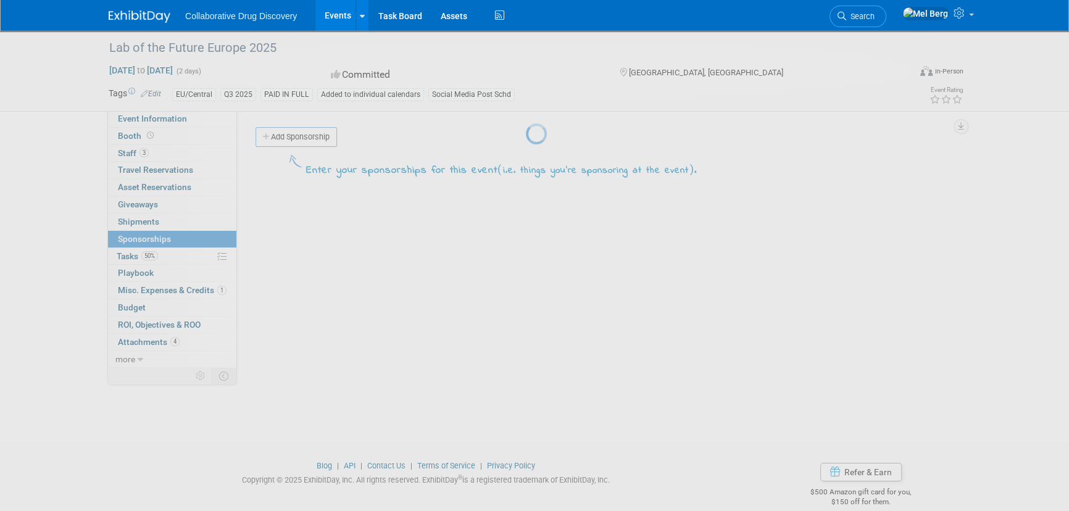
click at [526, 251] on div at bounding box center [534, 255] width 17 height 511
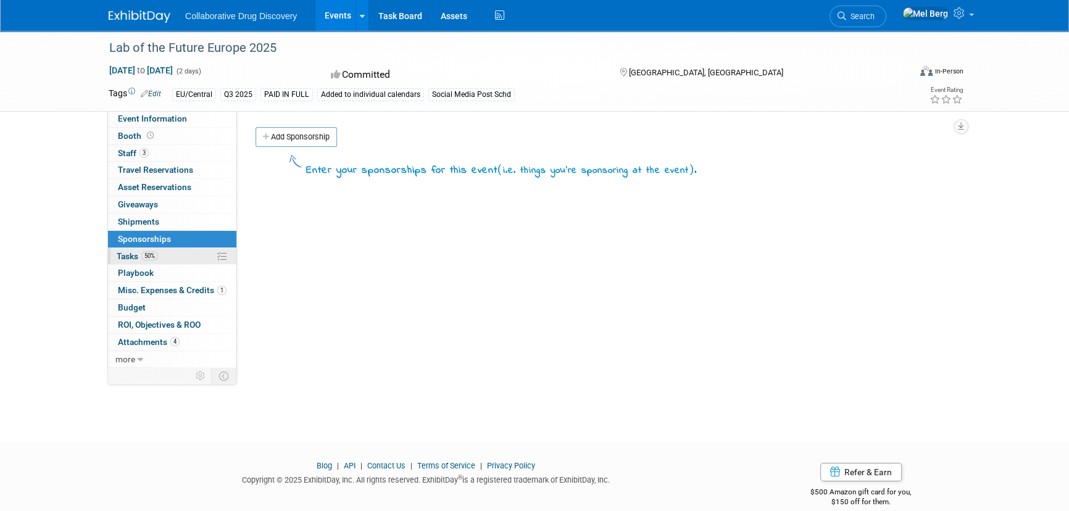
click at [172, 257] on link "50% Tasks 50%" at bounding box center [172, 256] width 128 height 17
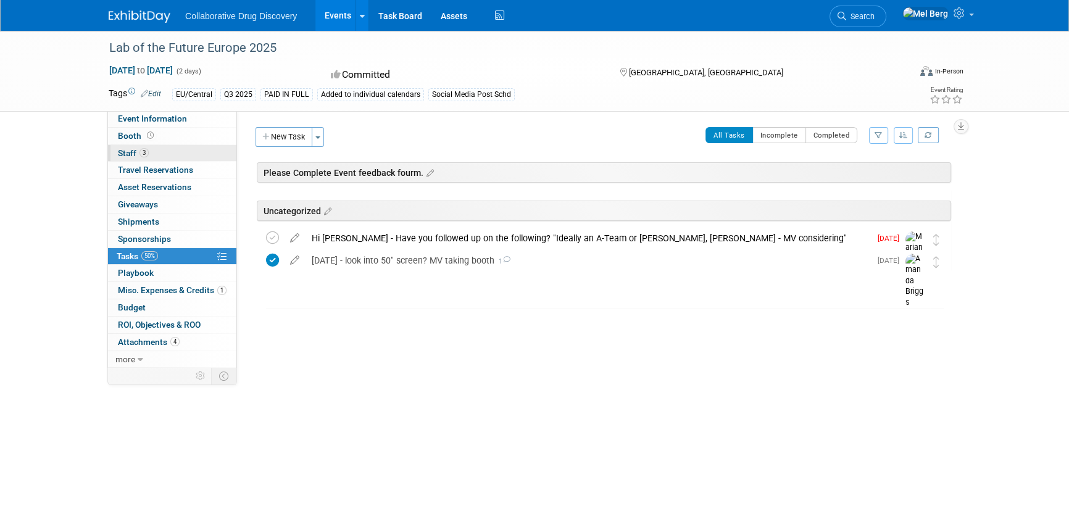
click at [130, 149] on span "Staff 3" at bounding box center [133, 153] width 31 height 10
